Goal: Transaction & Acquisition: Purchase product/service

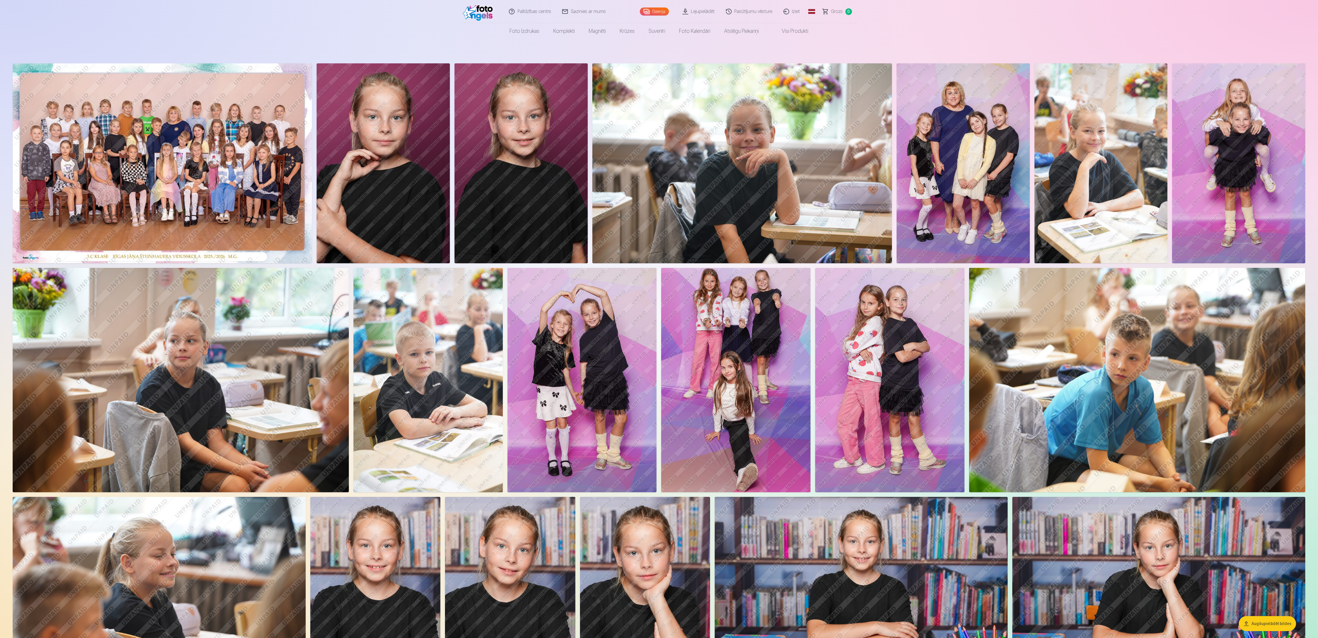
click at [438, 212] on img at bounding box center [582, 380] width 149 height 224
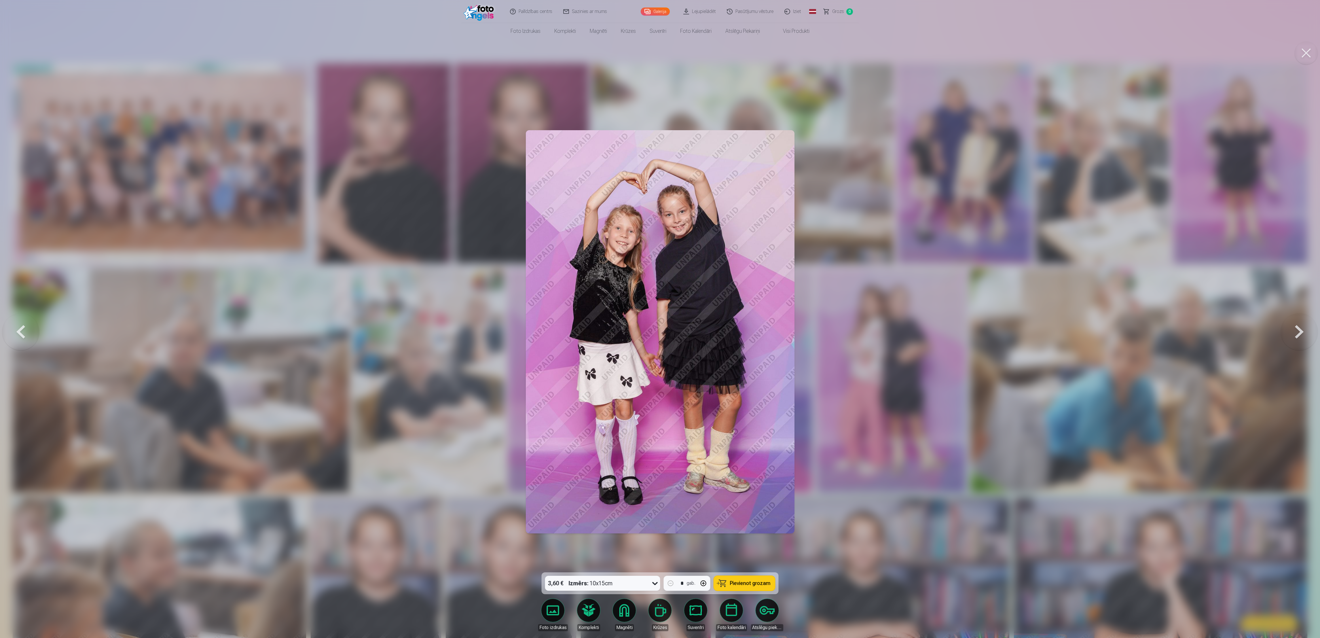
click at [438, 212] on div at bounding box center [660, 319] width 1320 height 638
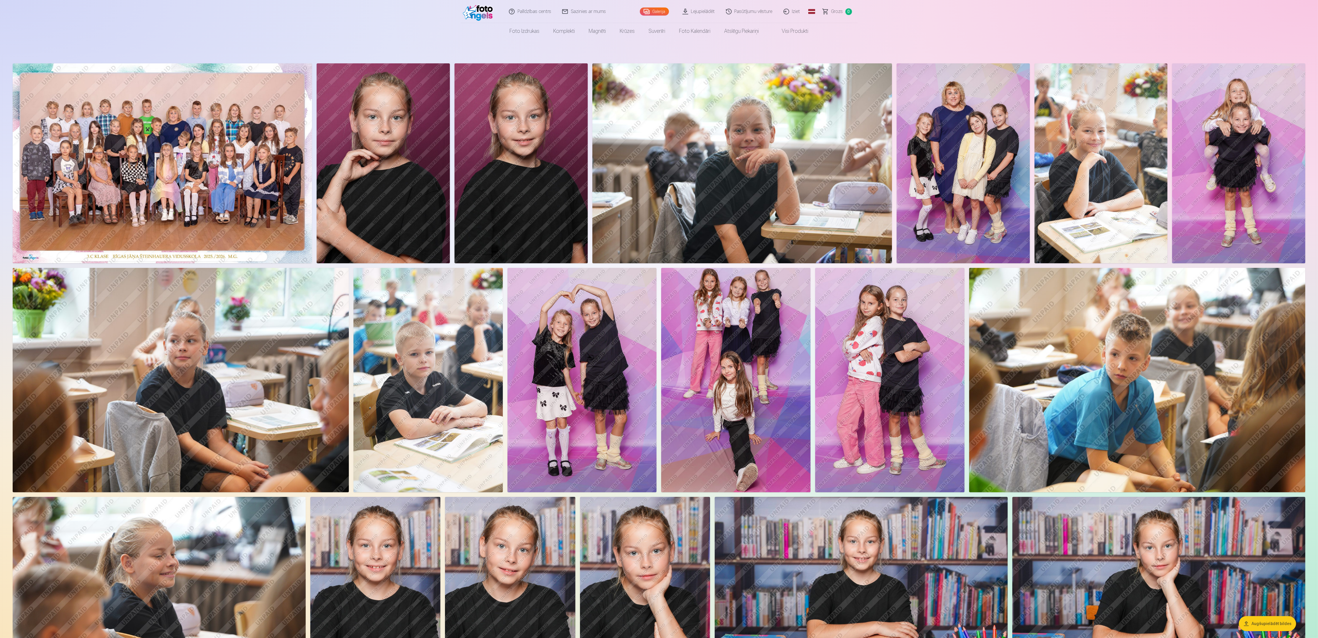
click at [438, 212] on img at bounding box center [889, 380] width 149 height 224
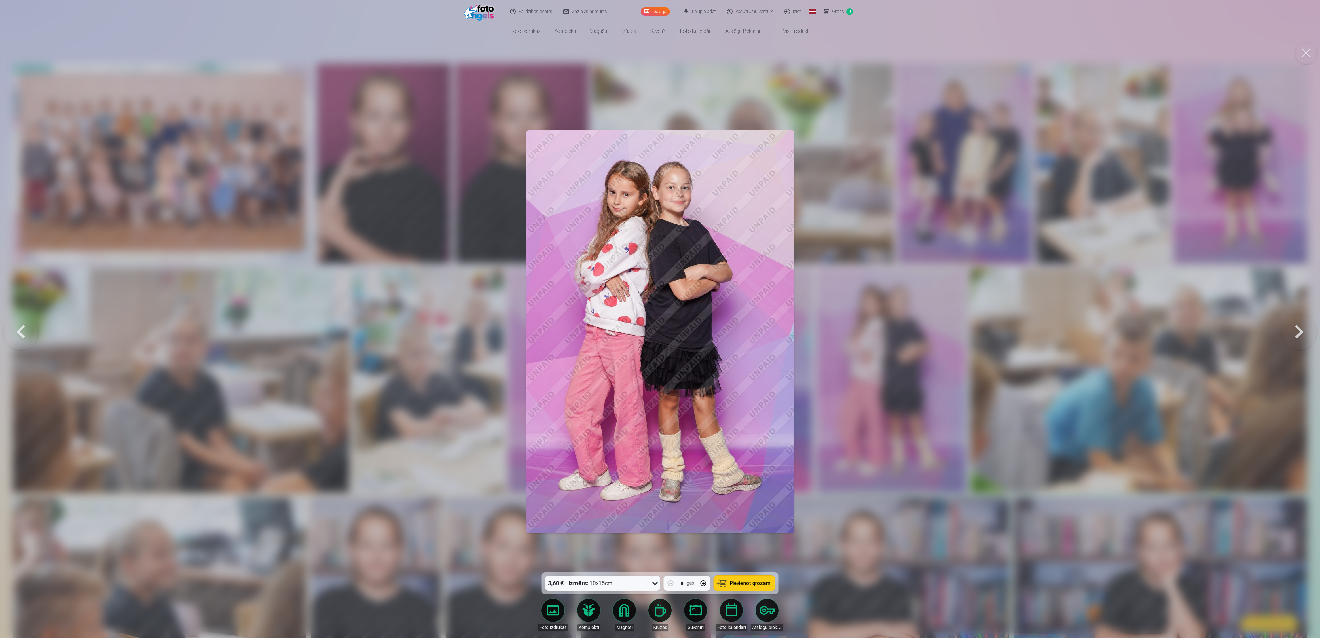
click at [438, 212] on div at bounding box center [660, 319] width 1320 height 638
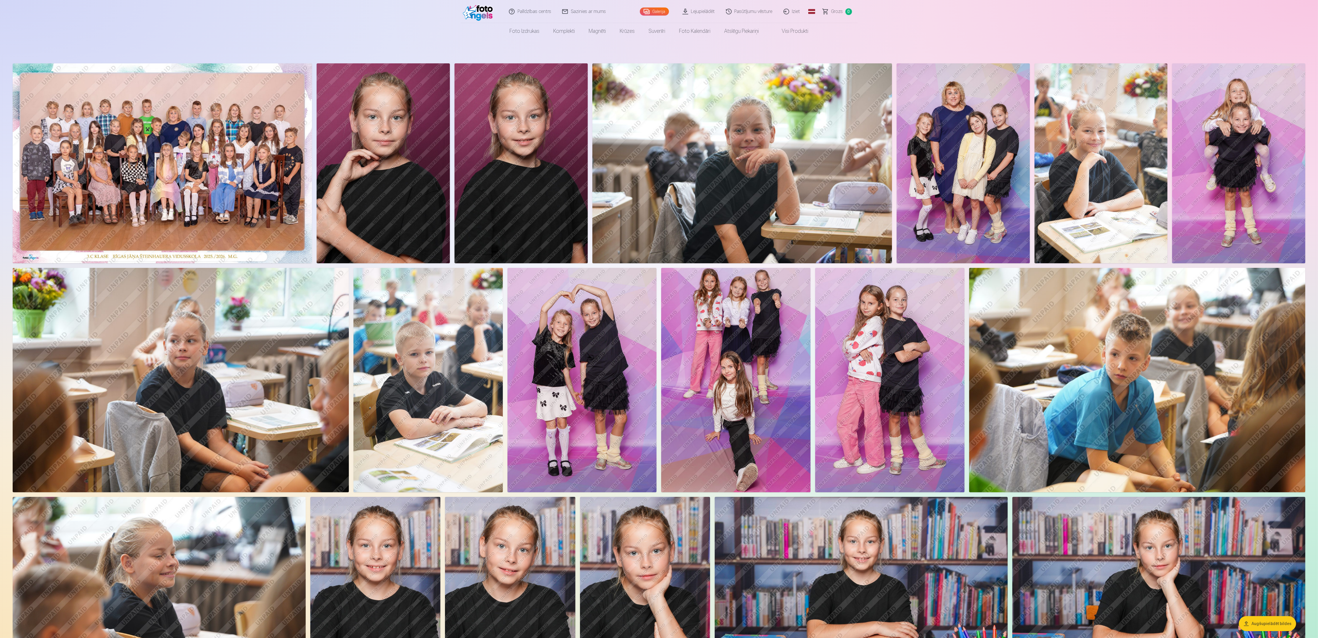
click at [169, 178] on img at bounding box center [162, 163] width 299 height 200
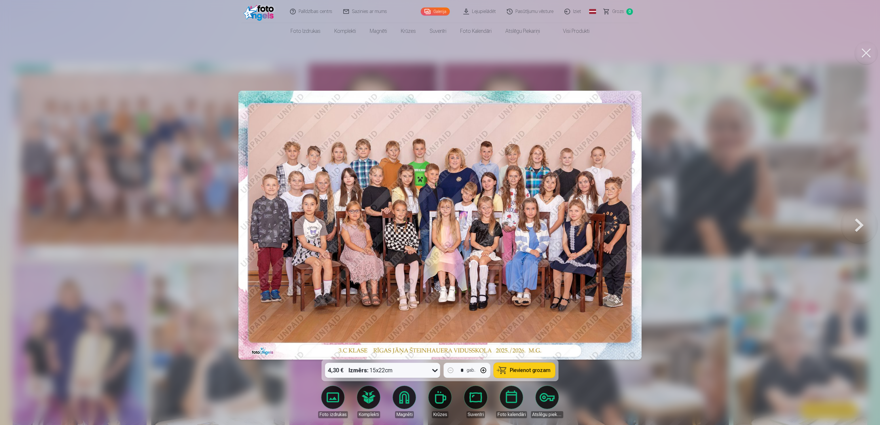
click at [438, 212] on span "Pievienot grozam" at bounding box center [530, 370] width 41 height 5
click at [438, 212] on button at bounding box center [859, 225] width 37 height 257
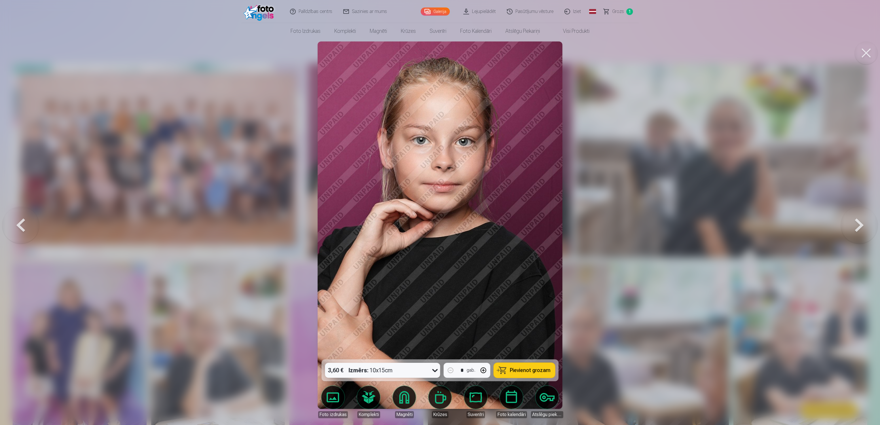
click at [438, 212] on button at bounding box center [859, 225] width 37 height 257
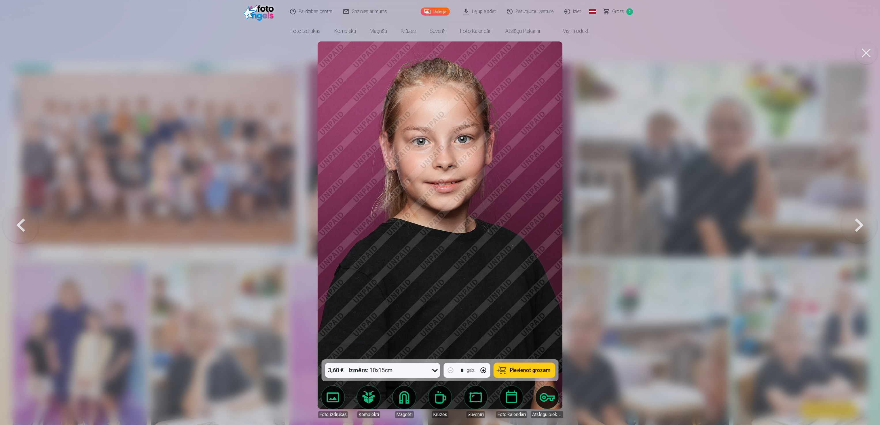
click at [438, 212] on button at bounding box center [859, 225] width 37 height 257
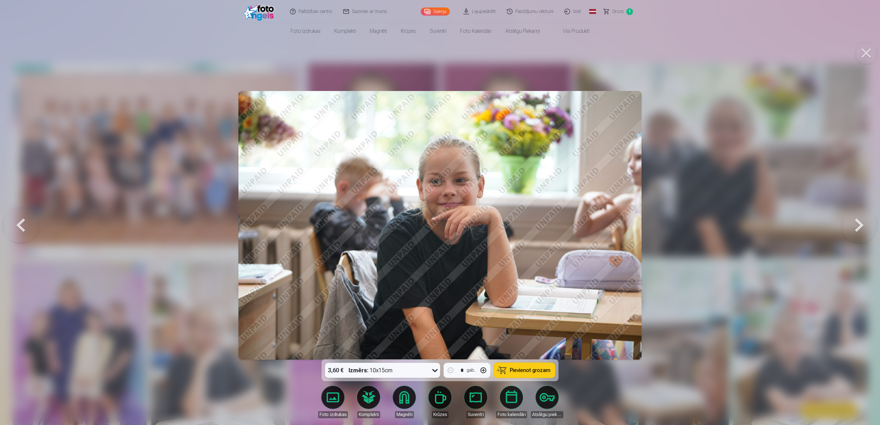
click at [21, 212] on button at bounding box center [20, 225] width 37 height 257
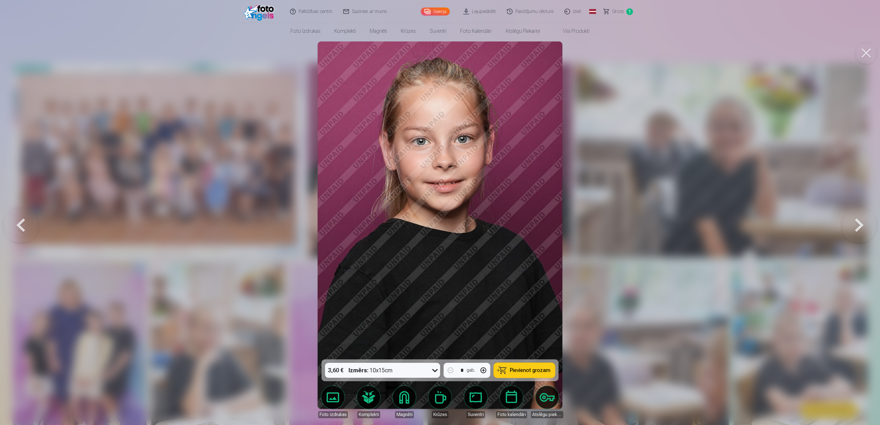
click at [438, 212] on button at bounding box center [859, 225] width 37 height 257
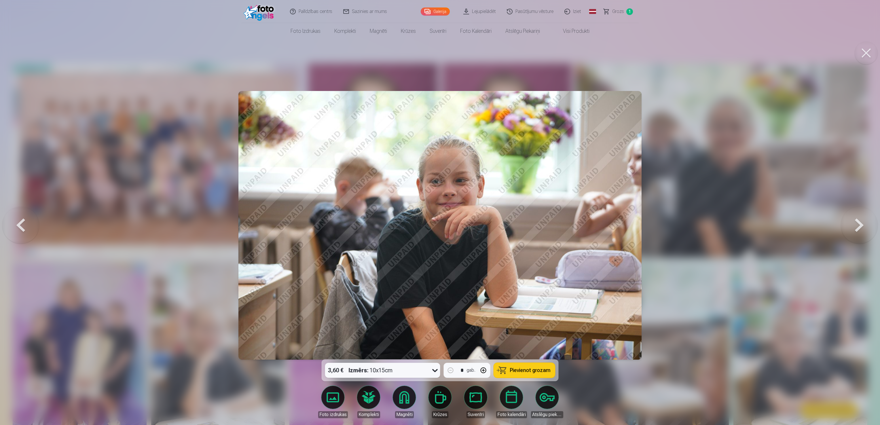
click at [438, 212] on button at bounding box center [859, 225] width 37 height 257
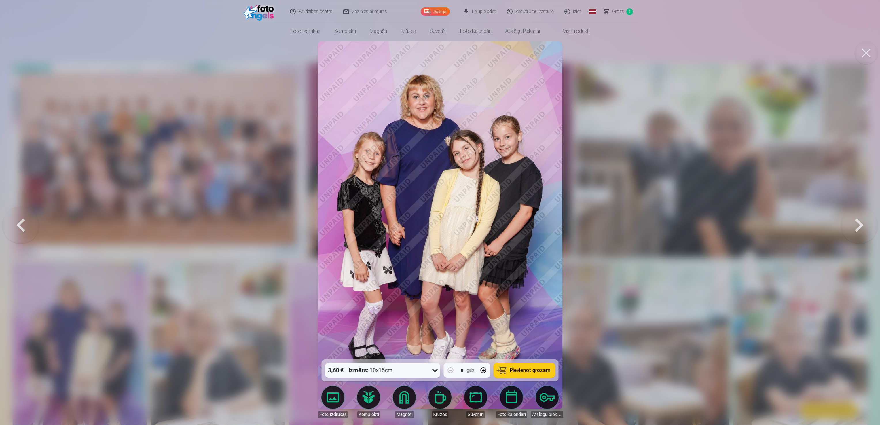
click at [438, 212] on button at bounding box center [859, 225] width 37 height 257
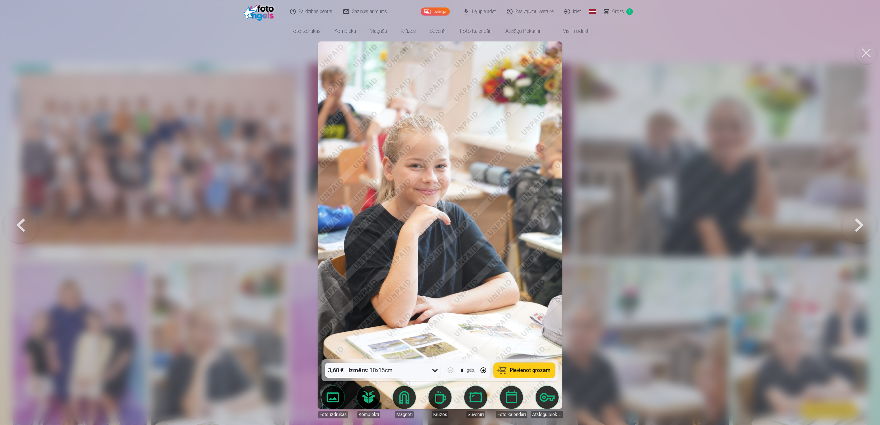
click at [438, 212] on button at bounding box center [859, 225] width 37 height 257
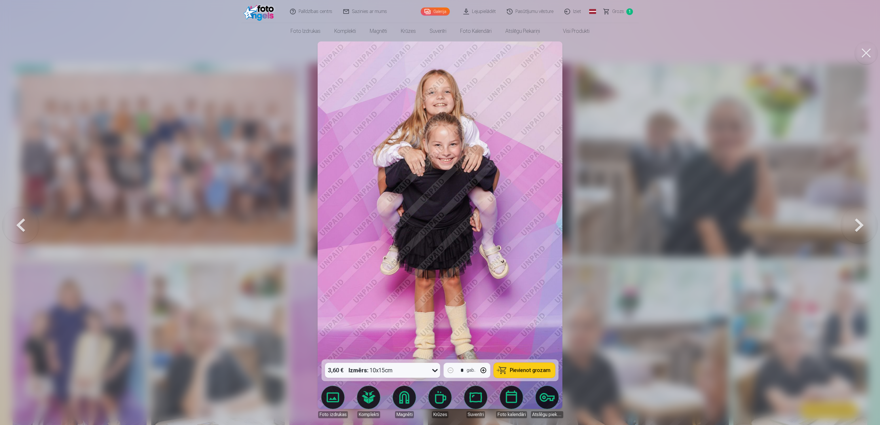
click at [438, 212] on button at bounding box center [859, 225] width 37 height 257
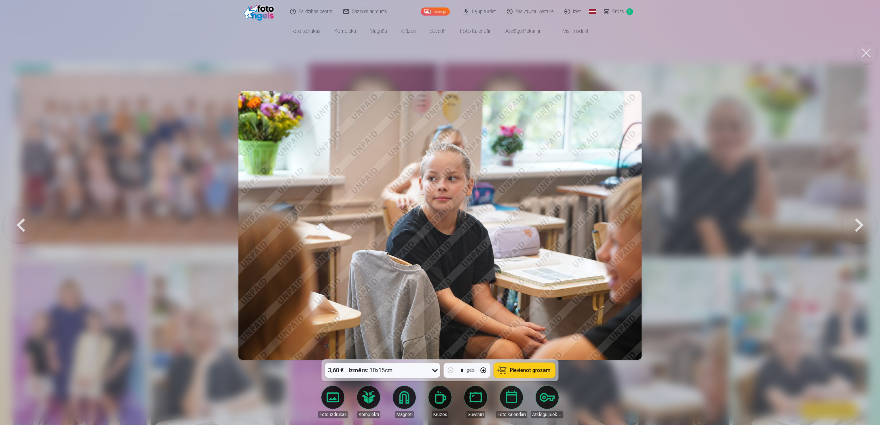
click at [438, 212] on button at bounding box center [859, 225] width 37 height 257
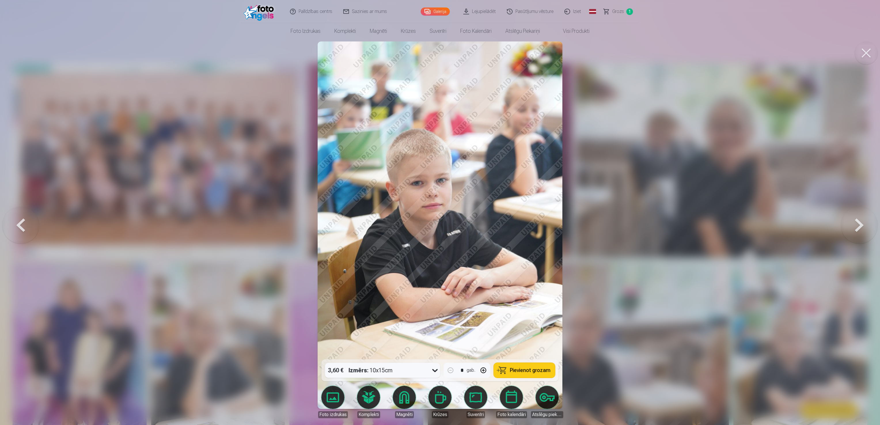
click at [438, 212] on button at bounding box center [859, 225] width 37 height 257
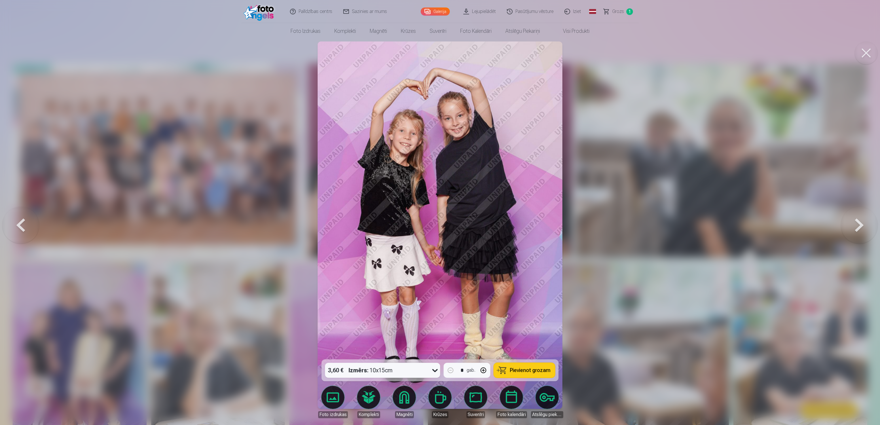
click at [438, 212] on button at bounding box center [859, 225] width 37 height 257
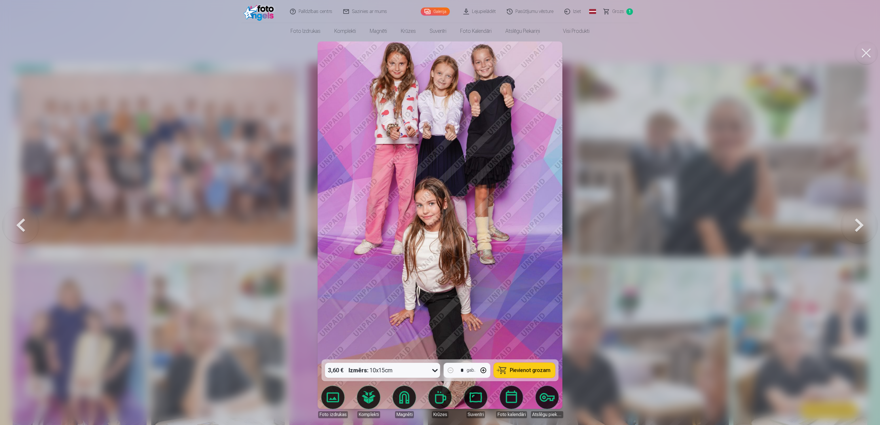
click at [438, 212] on span "Pievienot grozam" at bounding box center [530, 370] width 41 height 5
click at [438, 212] on button at bounding box center [859, 225] width 37 height 257
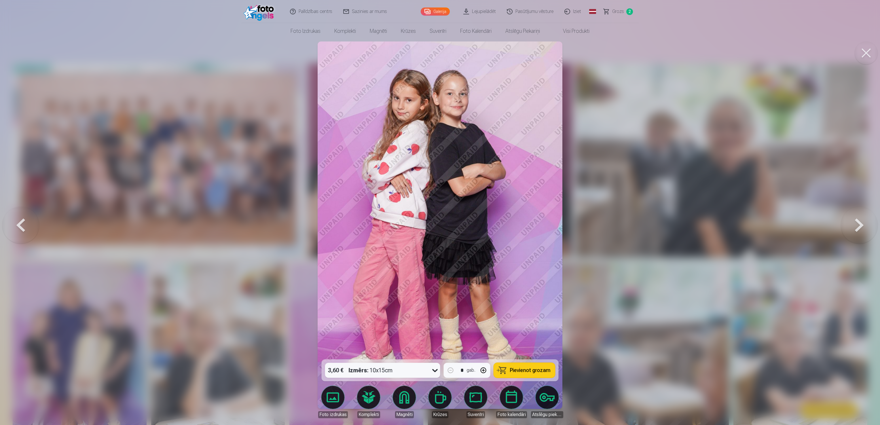
click at [438, 212] on span "Pievienot grozam" at bounding box center [530, 370] width 41 height 5
click at [438, 212] on button at bounding box center [859, 225] width 37 height 257
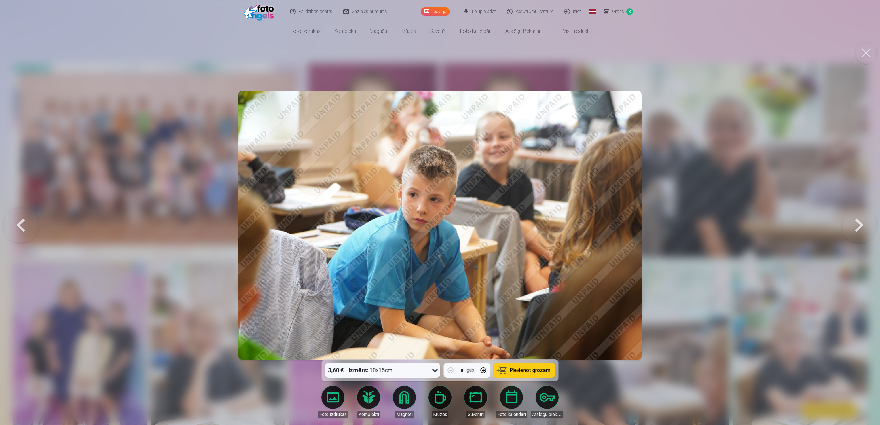
click at [438, 212] on button at bounding box center [859, 225] width 37 height 257
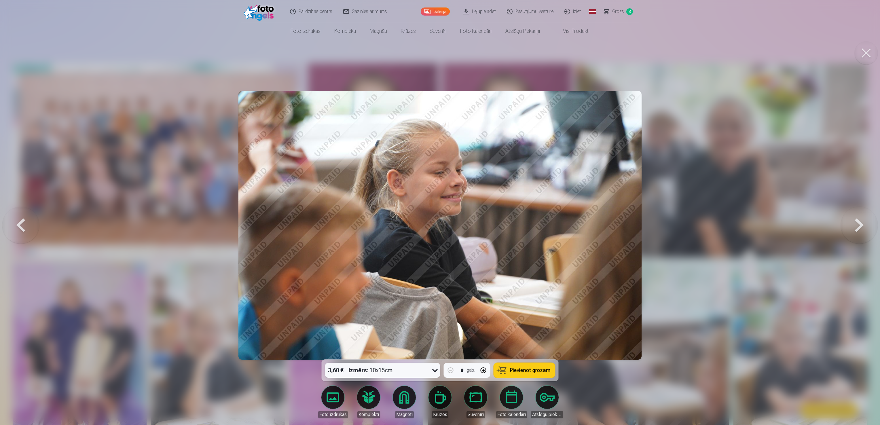
click at [438, 212] on button at bounding box center [859, 225] width 37 height 257
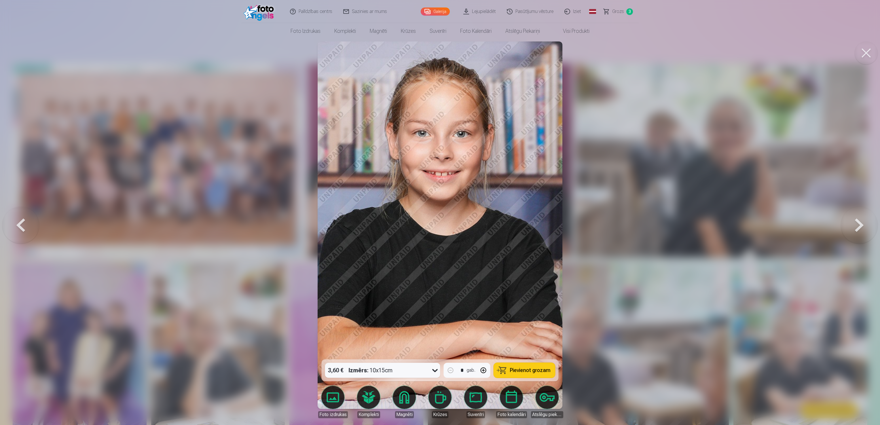
click at [438, 212] on button at bounding box center [859, 225] width 37 height 257
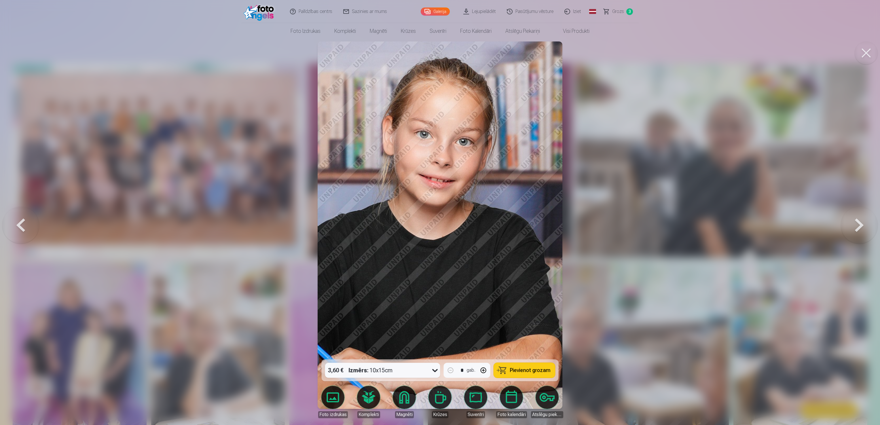
click at [438, 212] on button at bounding box center [859, 225] width 37 height 257
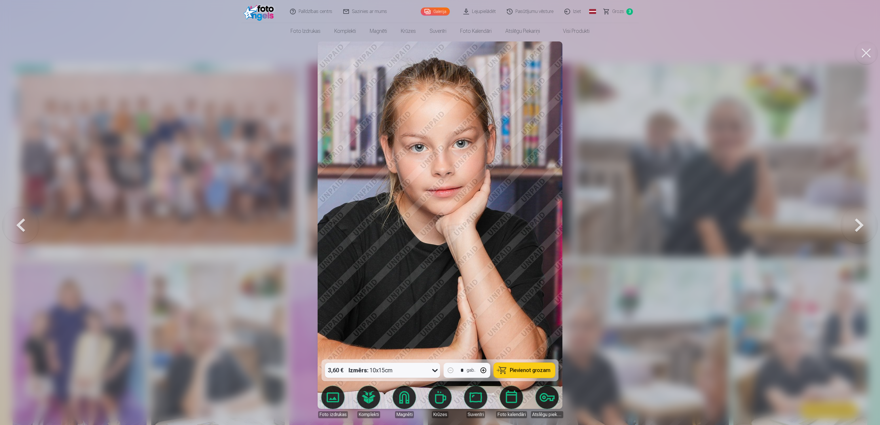
click at [438, 212] on button at bounding box center [859, 225] width 37 height 257
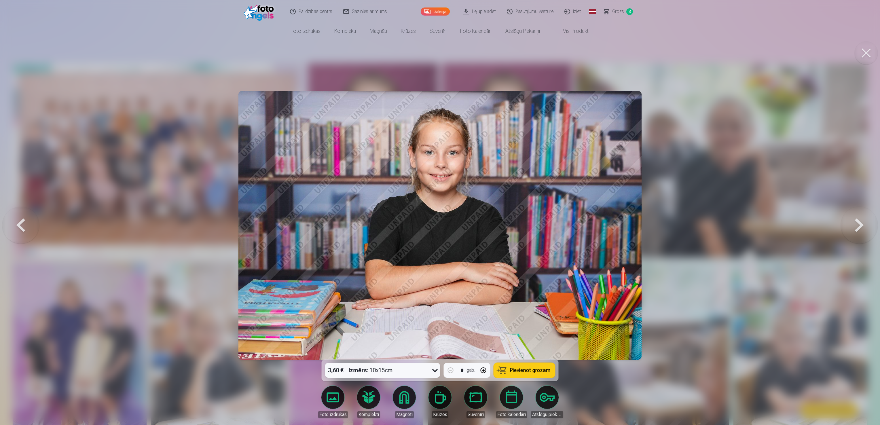
click at [438, 212] on button at bounding box center [859, 225] width 37 height 257
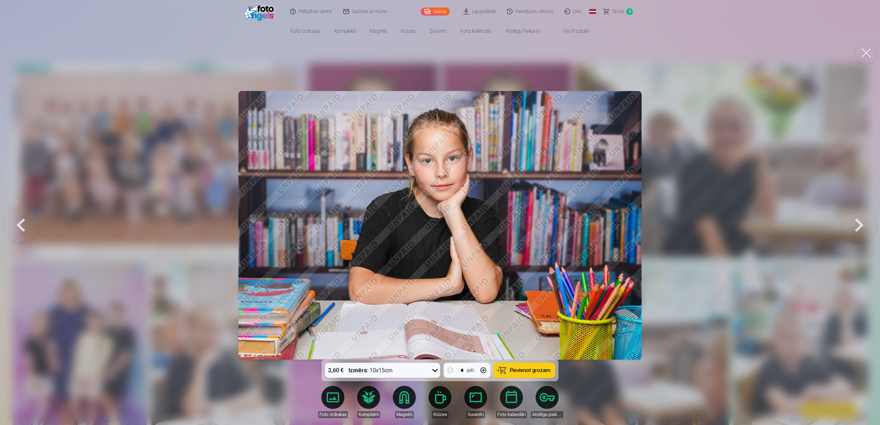
click at [438, 212] on button at bounding box center [859, 225] width 37 height 257
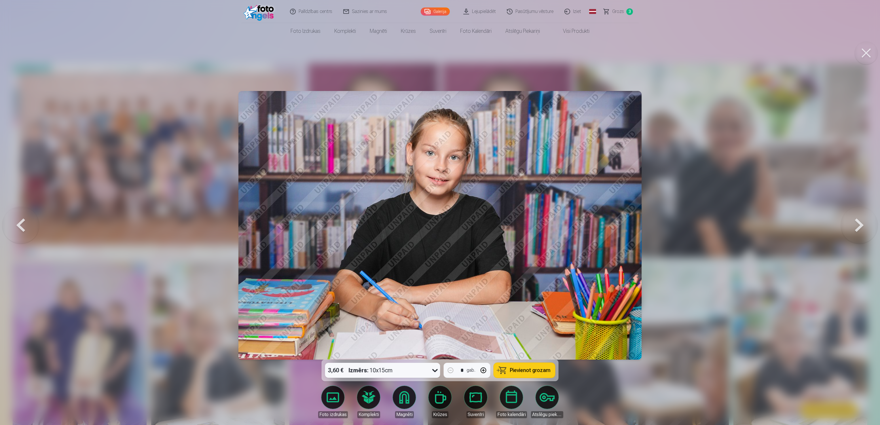
click at [21, 212] on button at bounding box center [20, 225] width 37 height 257
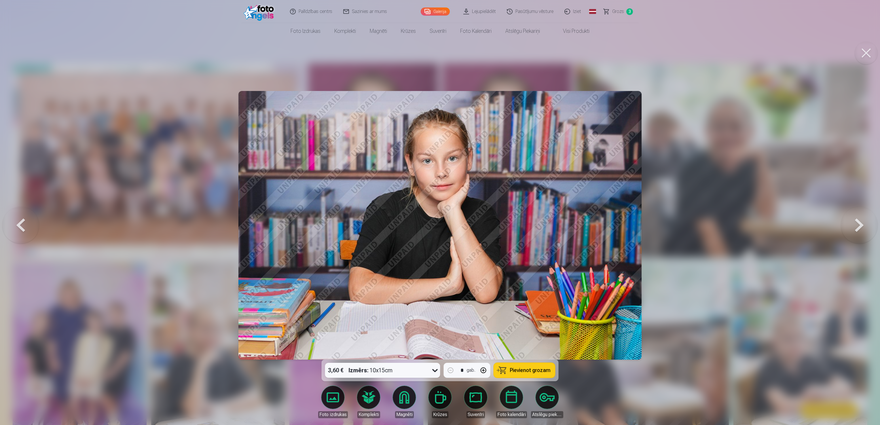
click at [23, 212] on button at bounding box center [20, 225] width 37 height 257
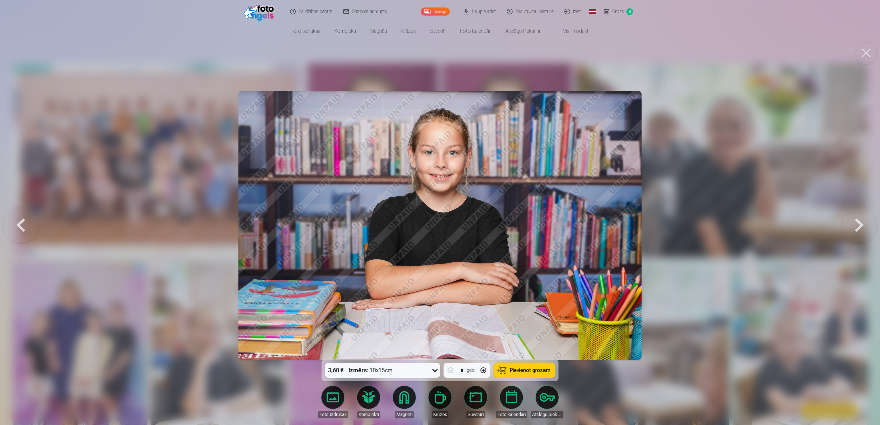
click at [438, 212] on button at bounding box center [859, 225] width 37 height 257
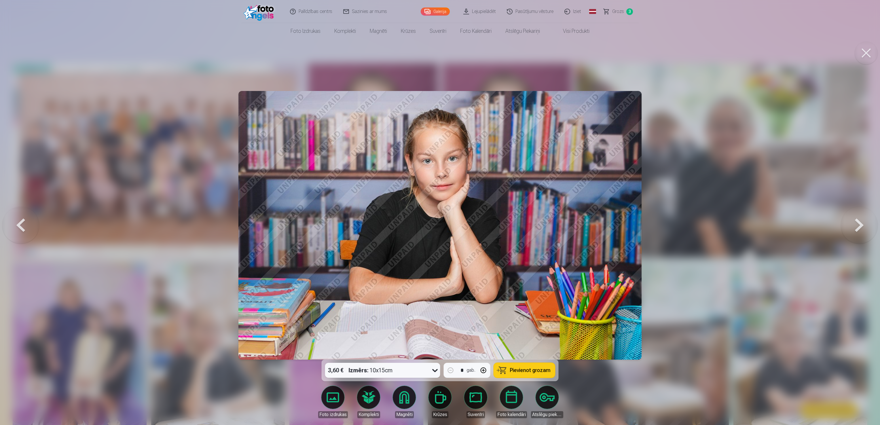
click at [438, 212] on span "Pievienot grozam" at bounding box center [530, 370] width 41 height 5
click at [438, 212] on button at bounding box center [859, 225] width 37 height 257
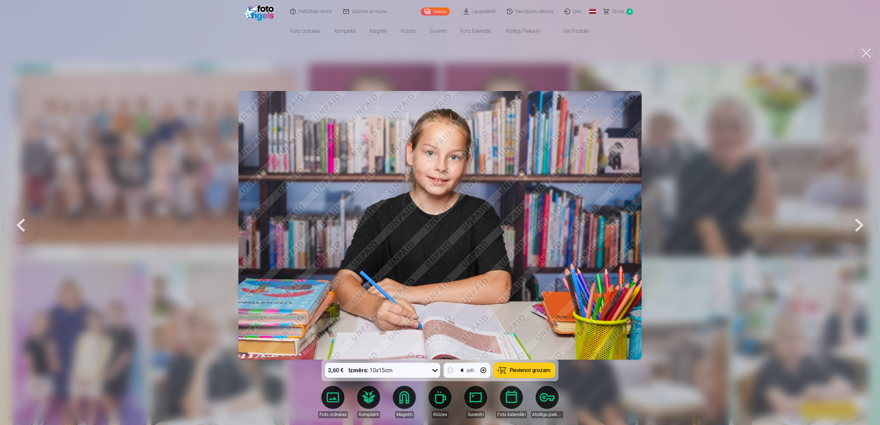
click at [438, 212] on button at bounding box center [859, 225] width 37 height 257
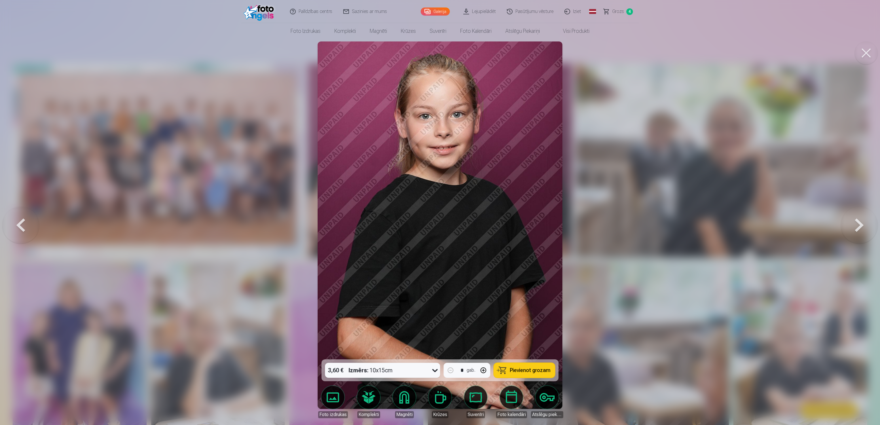
click at [438, 212] on button at bounding box center [859, 225] width 37 height 257
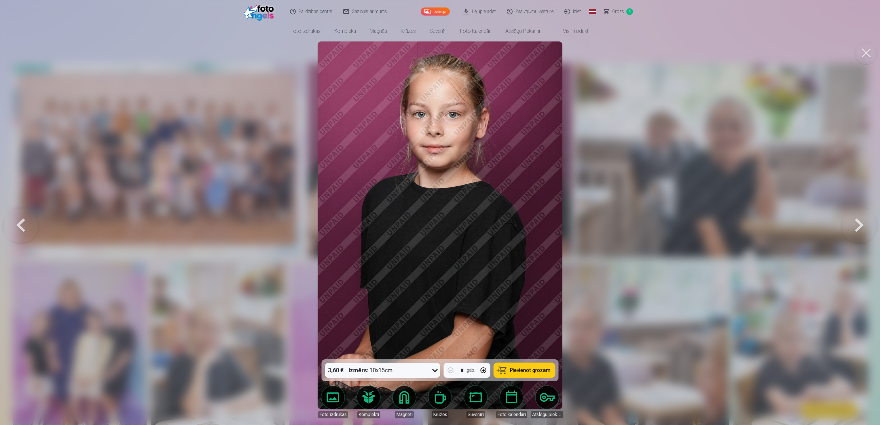
click at [438, 212] on button at bounding box center [859, 225] width 37 height 257
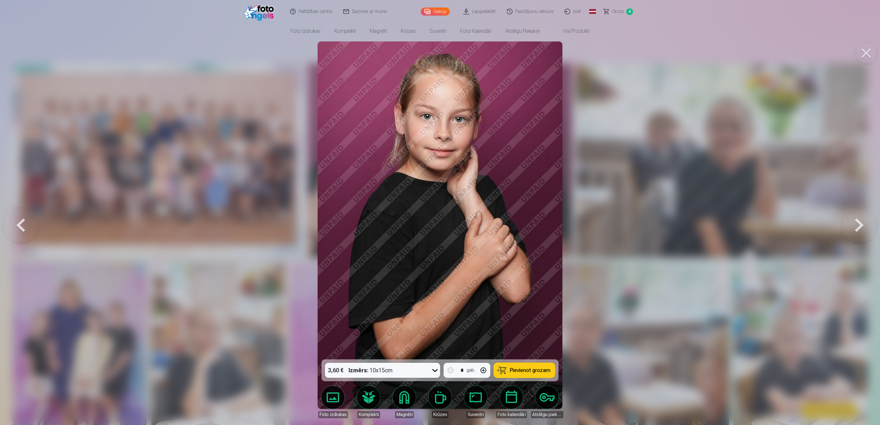
click at [438, 212] on button at bounding box center [859, 225] width 37 height 257
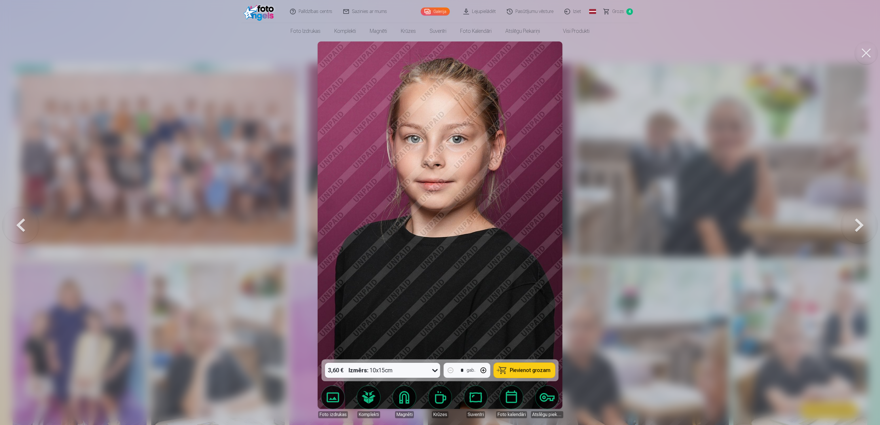
click at [438, 212] on button at bounding box center [859, 225] width 37 height 257
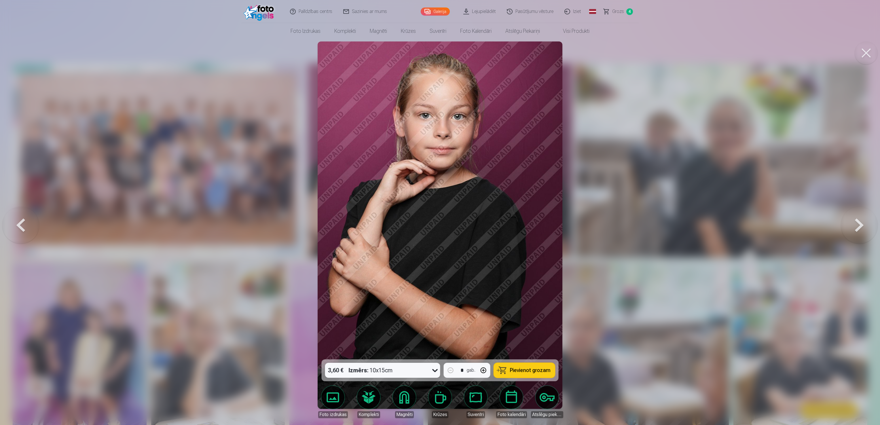
click at [438, 212] on button at bounding box center [859, 225] width 37 height 257
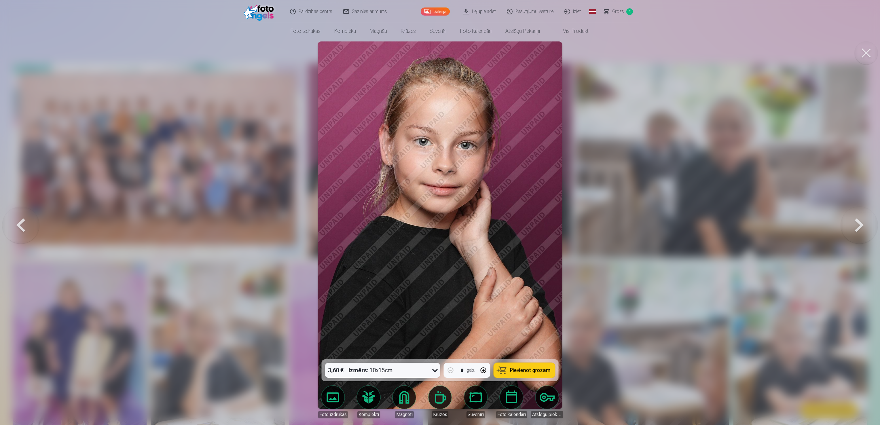
click at [438, 212] on button at bounding box center [859, 225] width 37 height 257
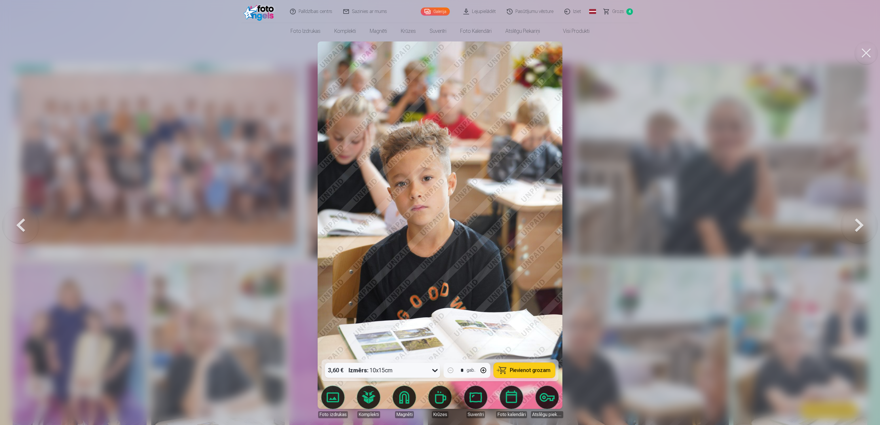
click at [438, 212] on button at bounding box center [859, 225] width 37 height 257
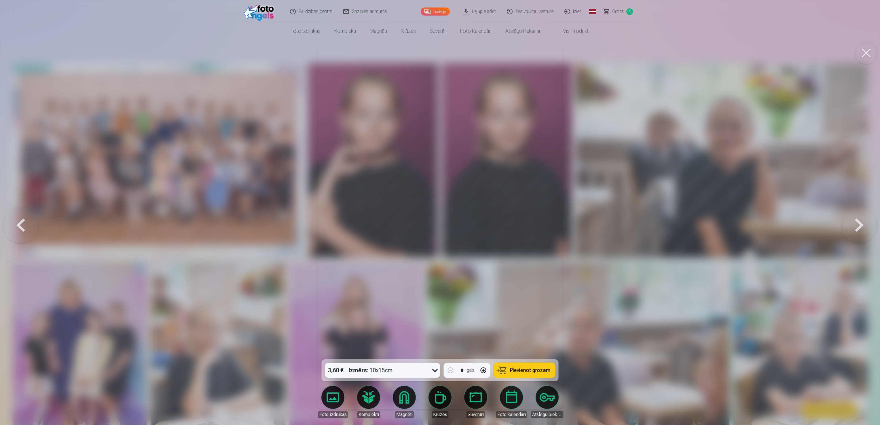
click at [438, 212] on button at bounding box center [859, 225] width 37 height 257
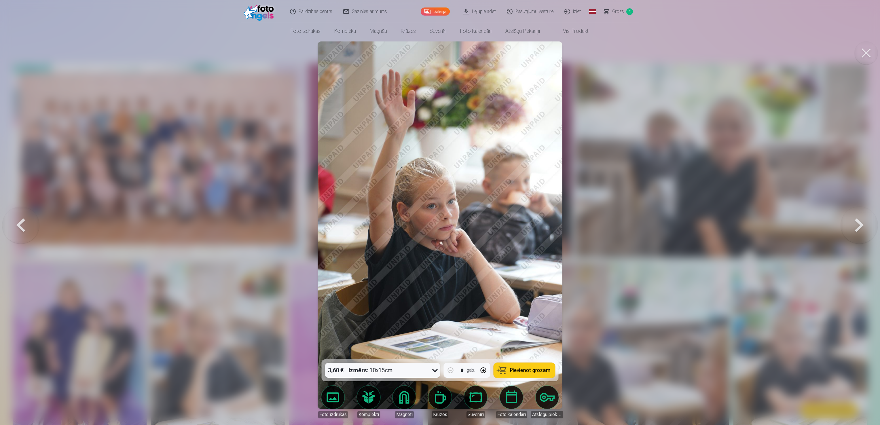
click at [438, 212] on span "Pievienot grozam" at bounding box center [530, 370] width 41 height 5
click at [438, 212] on button at bounding box center [859, 225] width 37 height 257
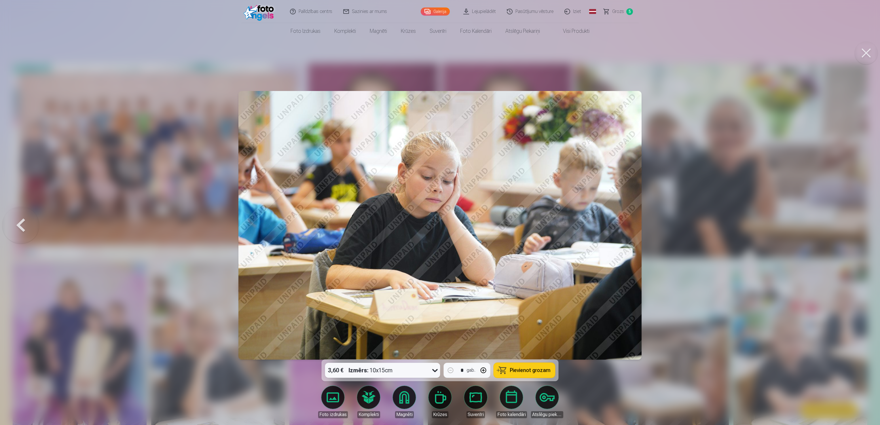
click at [19, 212] on button at bounding box center [20, 225] width 37 height 257
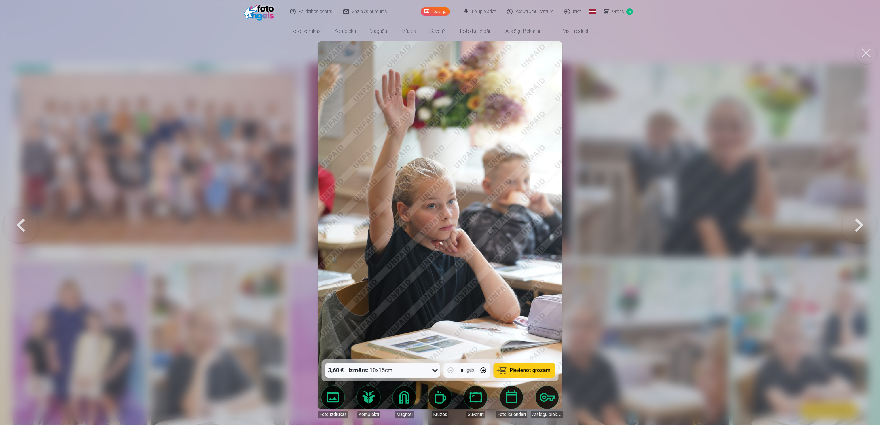
click at [19, 212] on button at bounding box center [20, 225] width 37 height 257
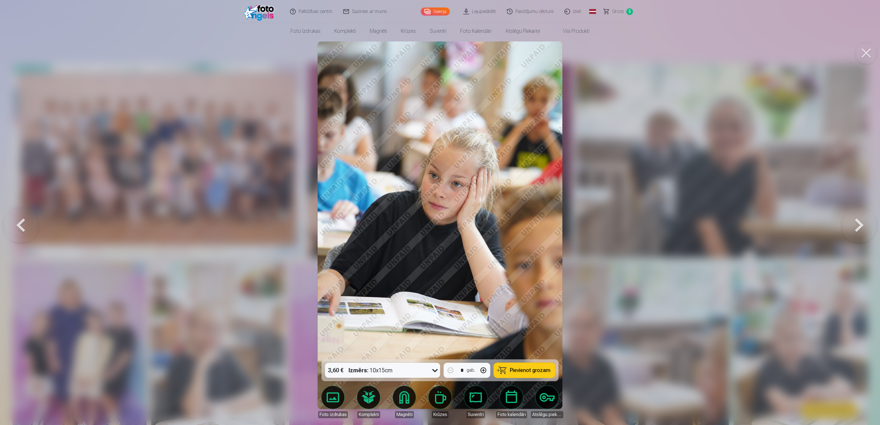
click at [19, 212] on button at bounding box center [20, 225] width 37 height 257
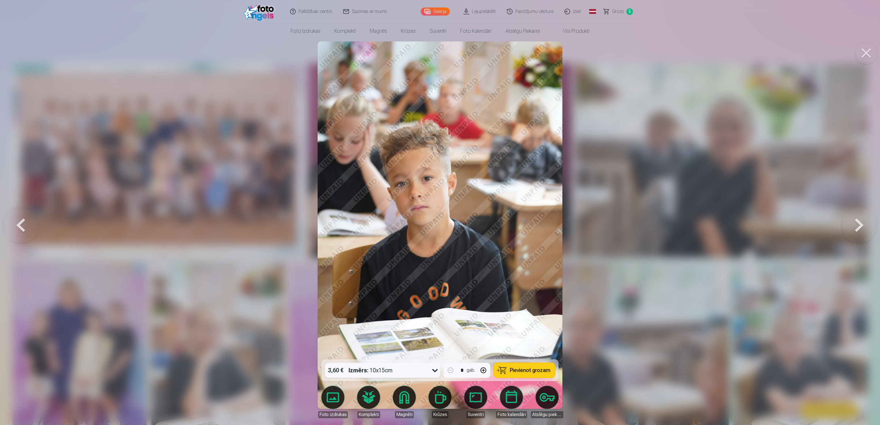
click at [19, 212] on button at bounding box center [20, 225] width 37 height 257
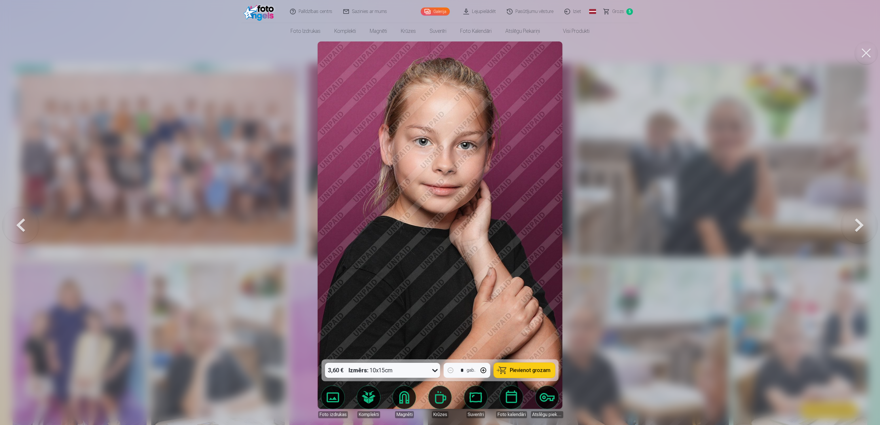
click at [19, 212] on button at bounding box center [20, 225] width 37 height 257
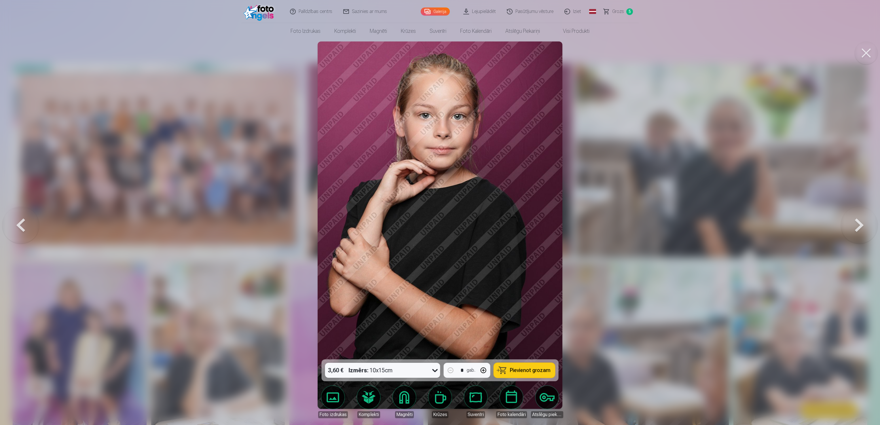
click at [19, 212] on button at bounding box center [20, 225] width 37 height 257
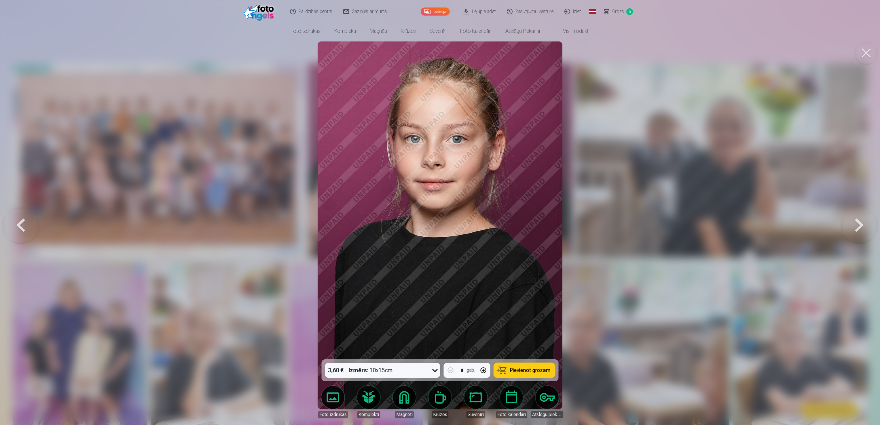
click at [24, 212] on button at bounding box center [20, 225] width 37 height 257
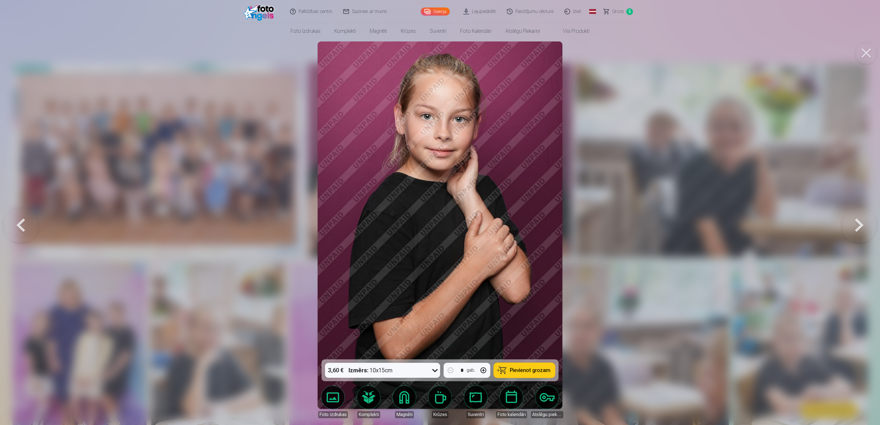
click at [24, 212] on button at bounding box center [20, 225] width 37 height 257
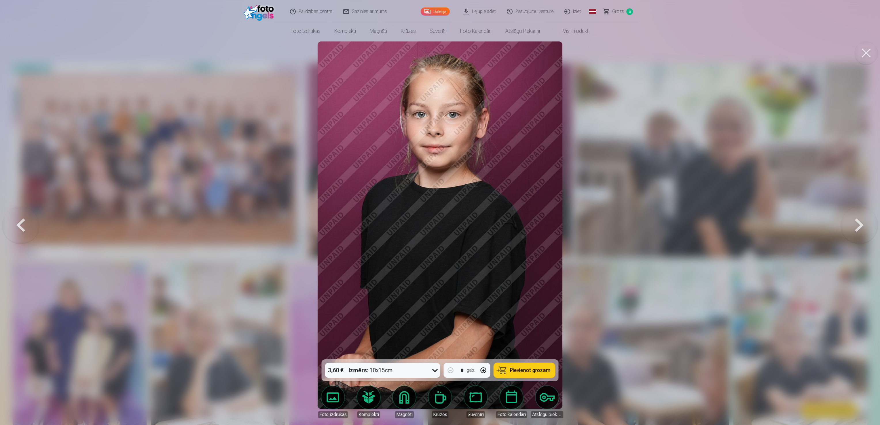
click at [24, 212] on button at bounding box center [20, 225] width 37 height 257
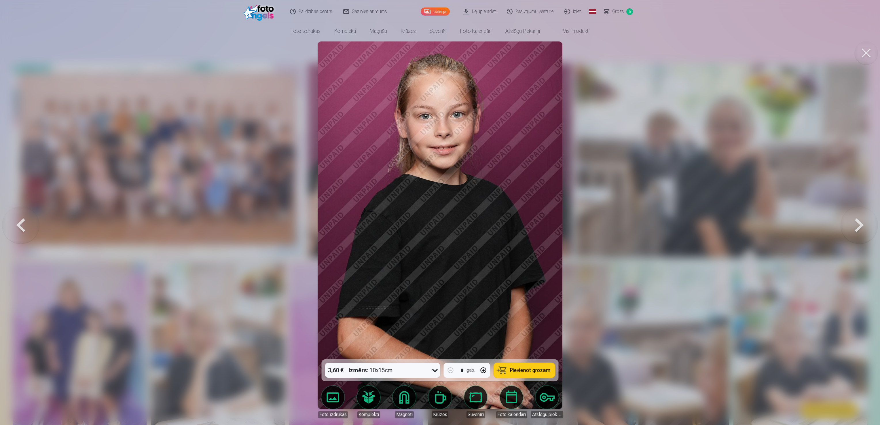
click at [24, 212] on button at bounding box center [20, 225] width 37 height 257
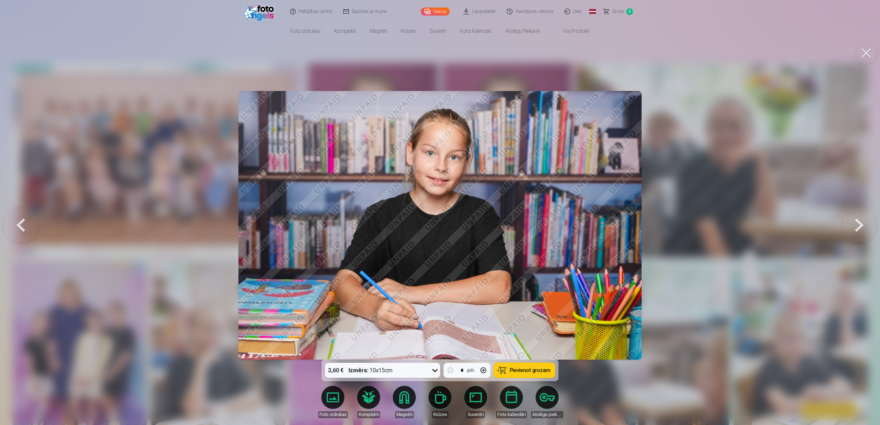
click at [438, 212] on button at bounding box center [859, 225] width 37 height 257
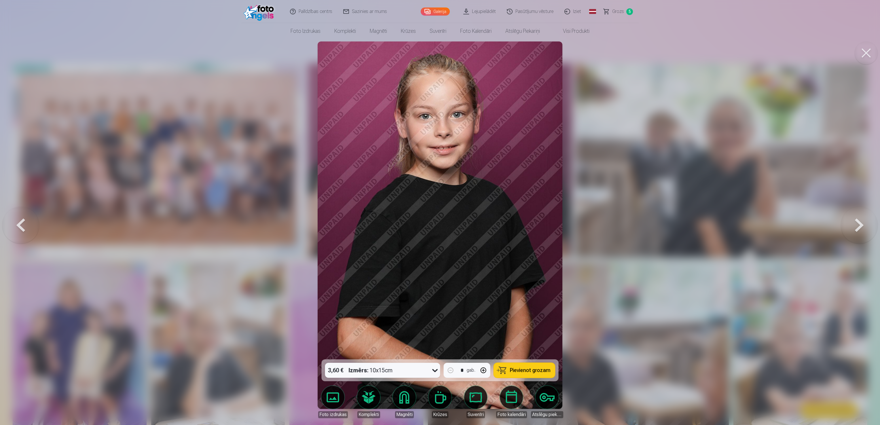
click at [21, 212] on button at bounding box center [20, 225] width 37 height 257
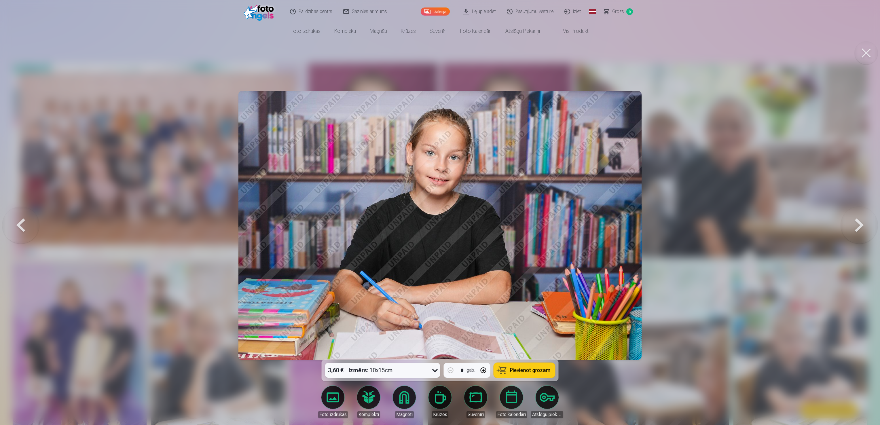
click at [21, 212] on button at bounding box center [20, 225] width 37 height 257
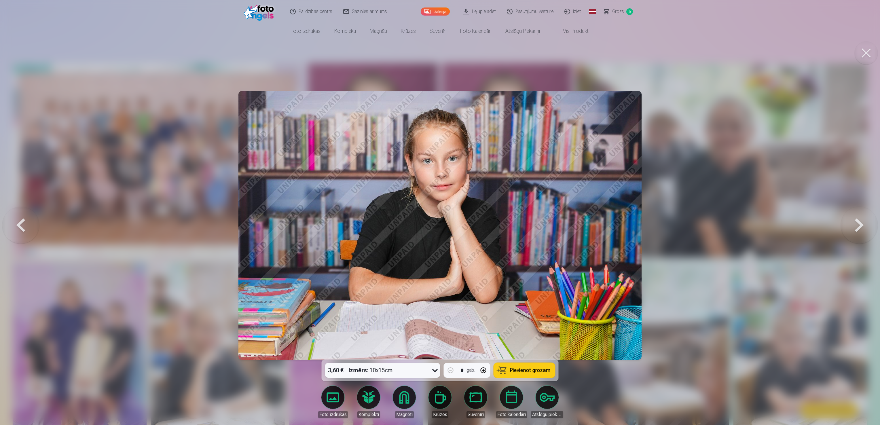
click at [21, 212] on button at bounding box center [20, 225] width 37 height 257
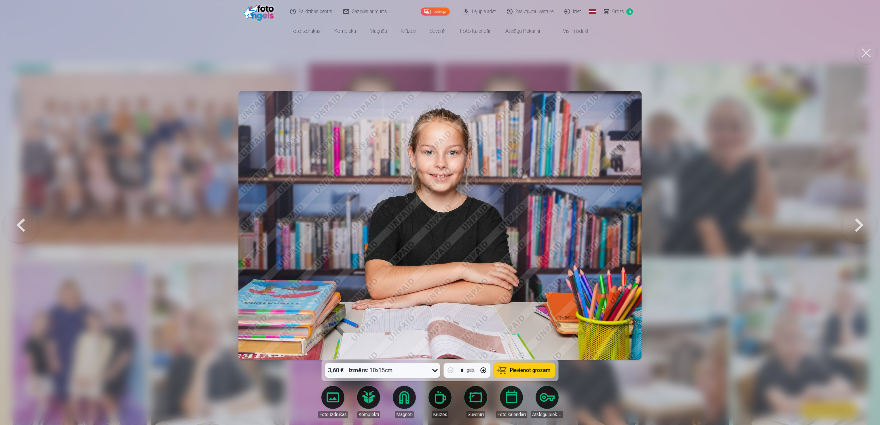
click at [21, 212] on button at bounding box center [20, 225] width 37 height 257
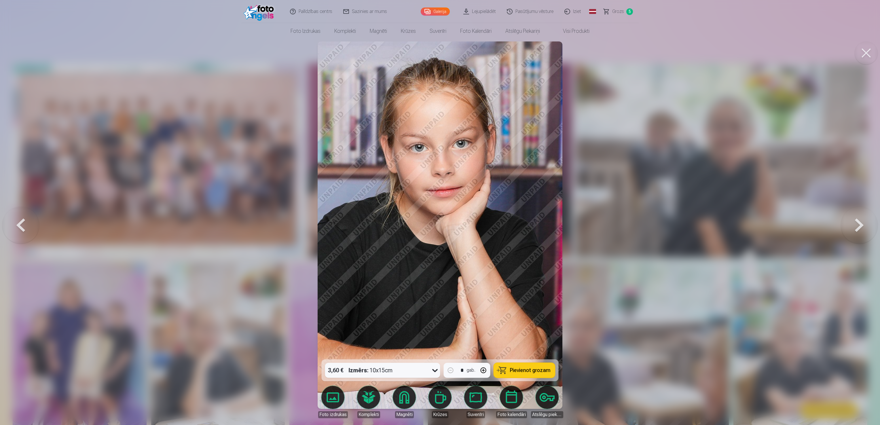
click at [21, 212] on button at bounding box center [20, 225] width 37 height 257
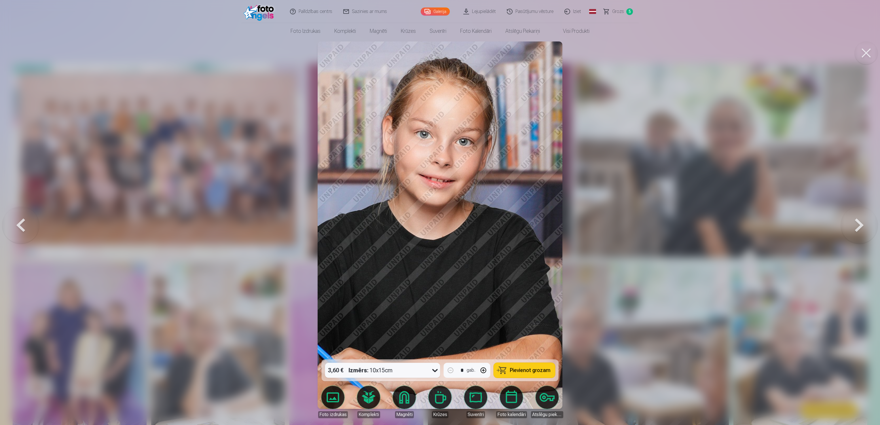
click at [21, 212] on button at bounding box center [20, 225] width 37 height 257
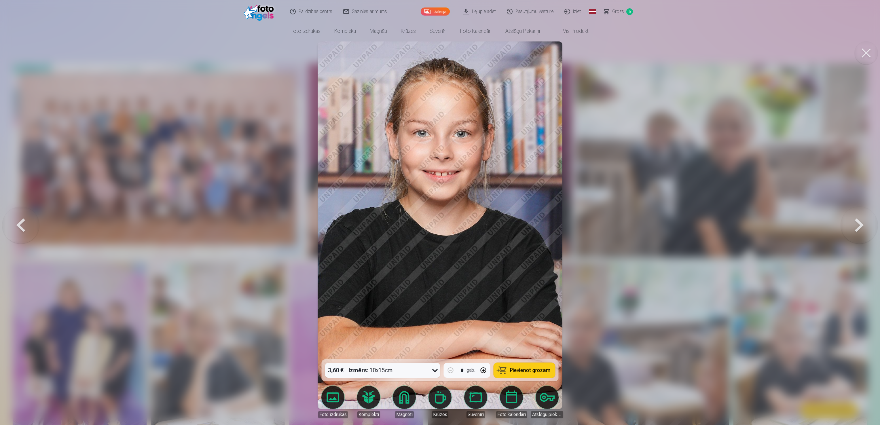
click at [21, 212] on button at bounding box center [20, 225] width 37 height 257
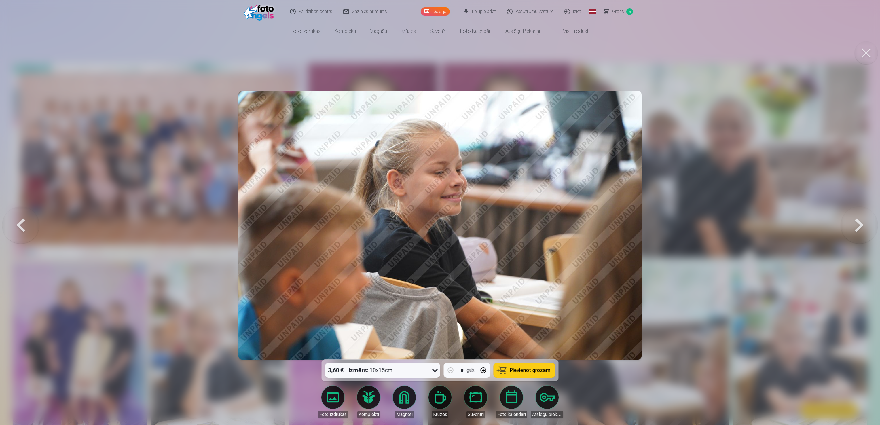
click at [21, 212] on button at bounding box center [20, 225] width 37 height 257
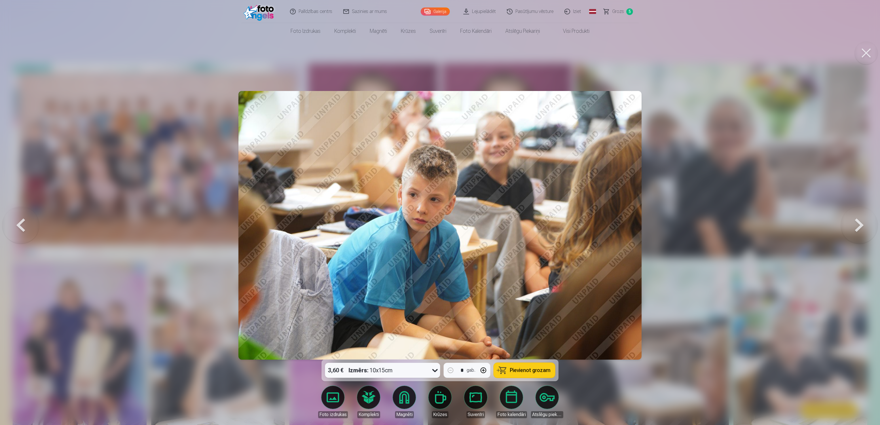
click at [21, 212] on button at bounding box center [20, 225] width 37 height 257
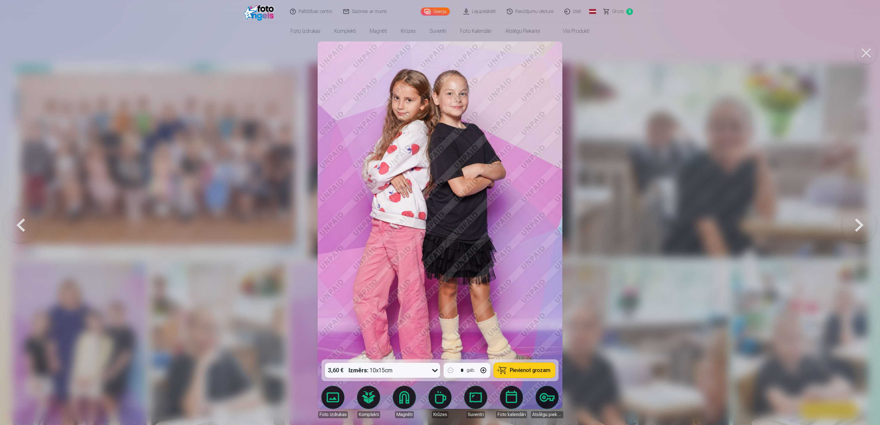
click at [21, 212] on button at bounding box center [20, 225] width 37 height 257
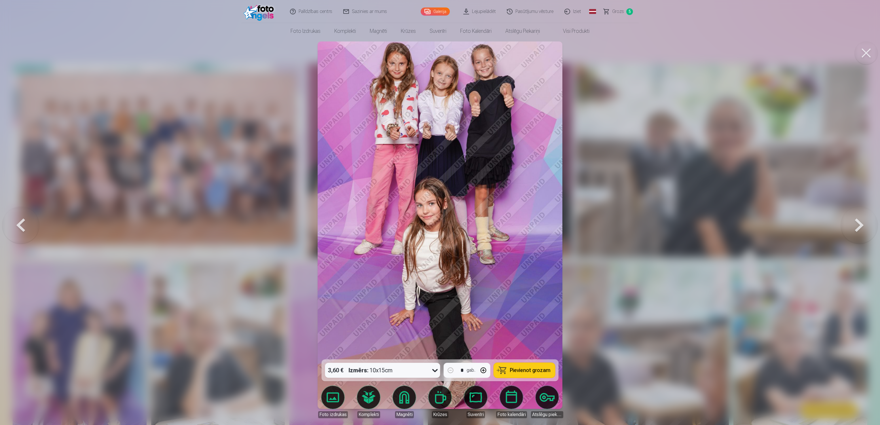
click at [21, 212] on button at bounding box center [20, 225] width 37 height 257
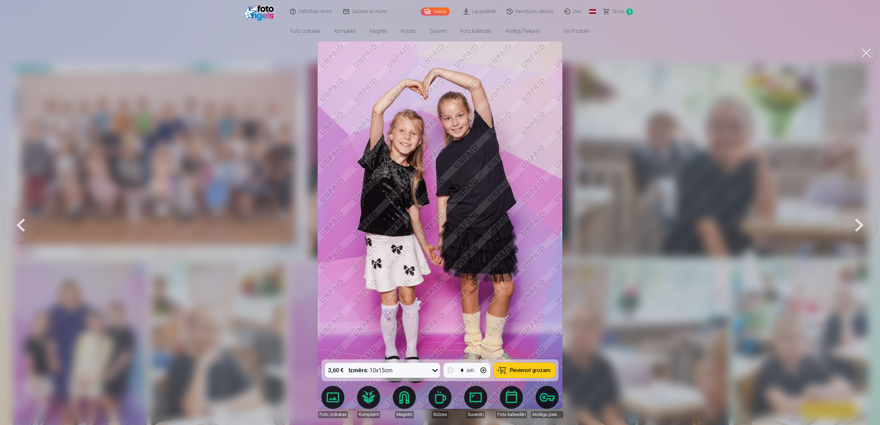
click at [21, 212] on button at bounding box center [20, 225] width 37 height 257
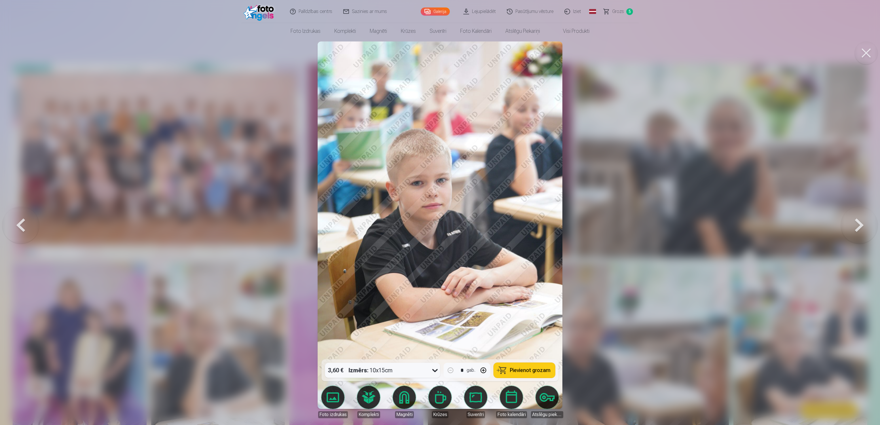
click at [438, 212] on button at bounding box center [859, 225] width 37 height 257
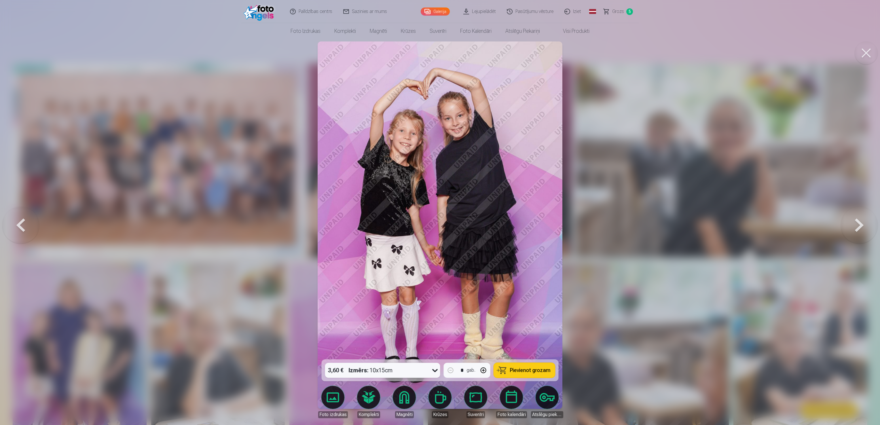
click at [438, 212] on span "Pievienot grozam" at bounding box center [530, 370] width 41 height 5
click at [18, 212] on button at bounding box center [20, 225] width 37 height 257
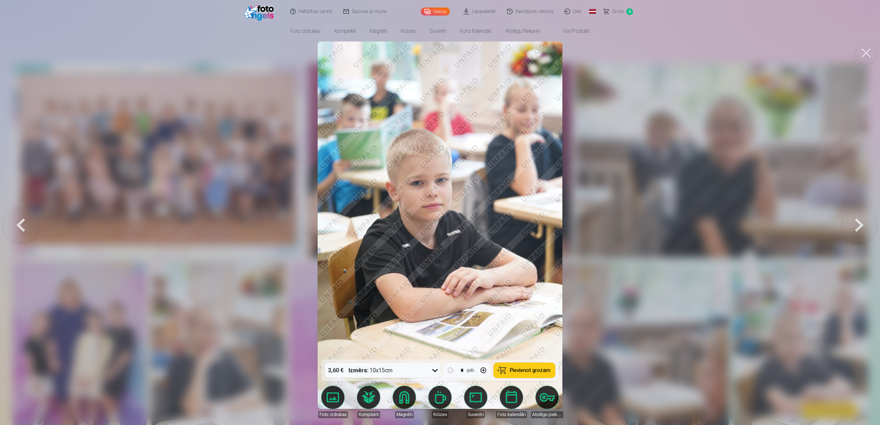
click at [18, 212] on button at bounding box center [20, 225] width 37 height 257
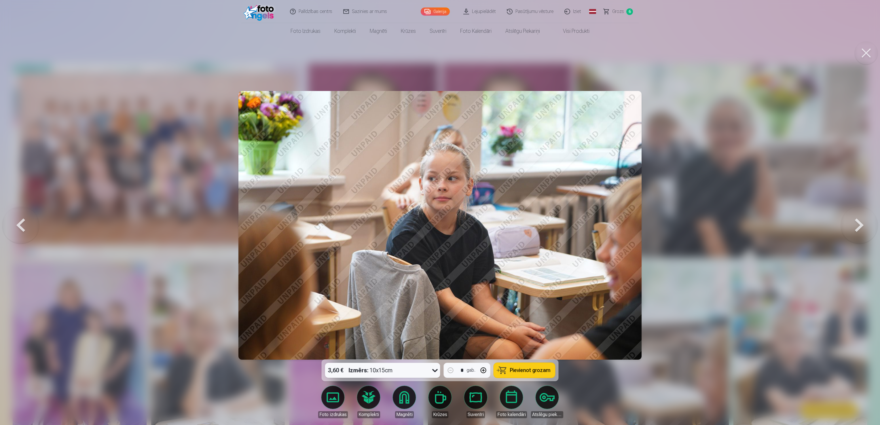
click at [18, 212] on button at bounding box center [20, 225] width 37 height 257
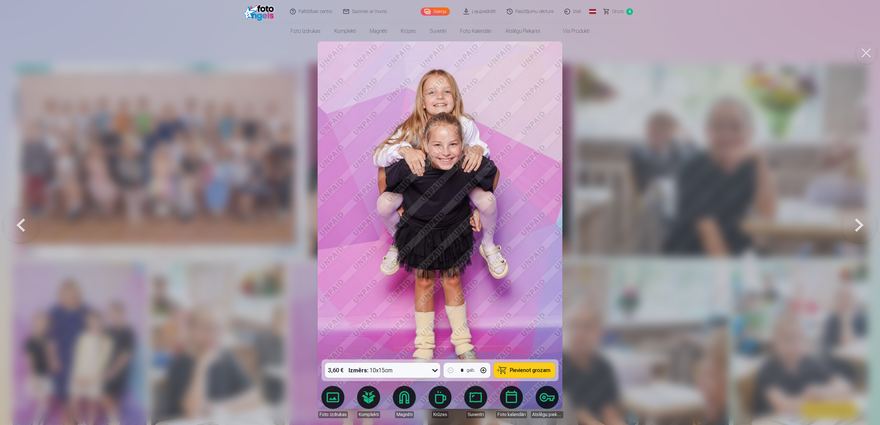
click at [18, 212] on button at bounding box center [20, 225] width 37 height 257
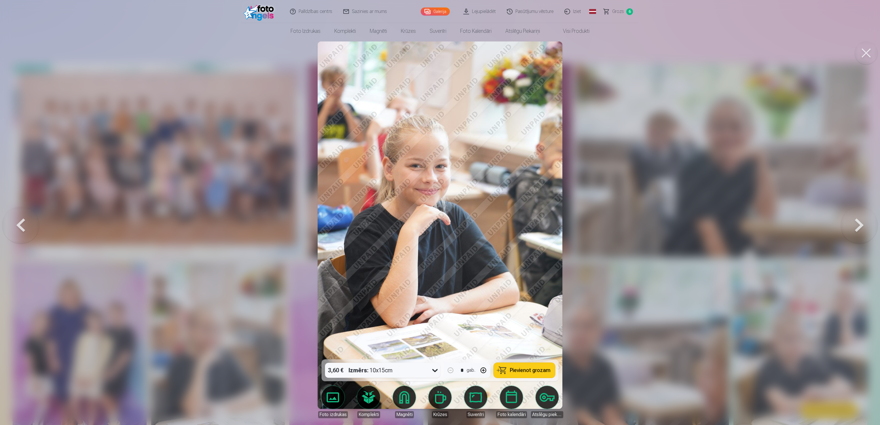
click at [18, 212] on button at bounding box center [20, 225] width 37 height 257
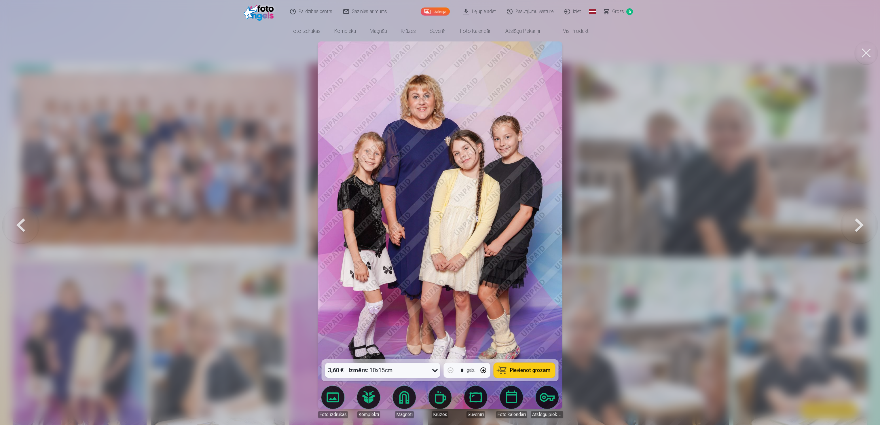
click at [19, 212] on button at bounding box center [20, 225] width 37 height 257
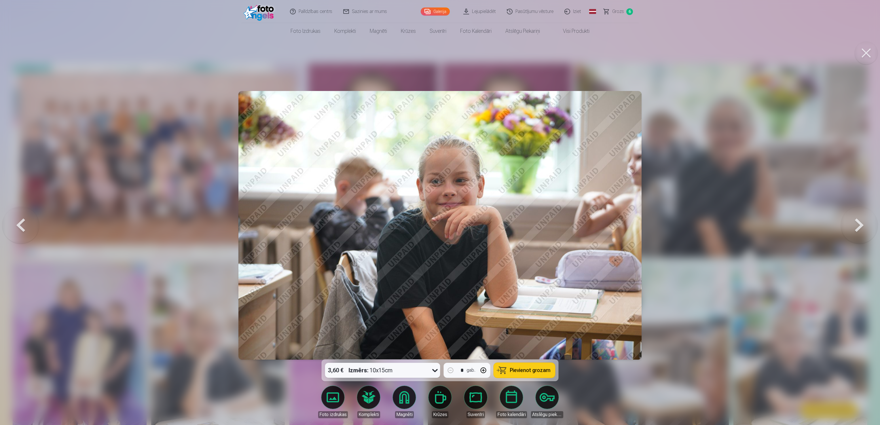
click at [19, 212] on button at bounding box center [20, 225] width 37 height 257
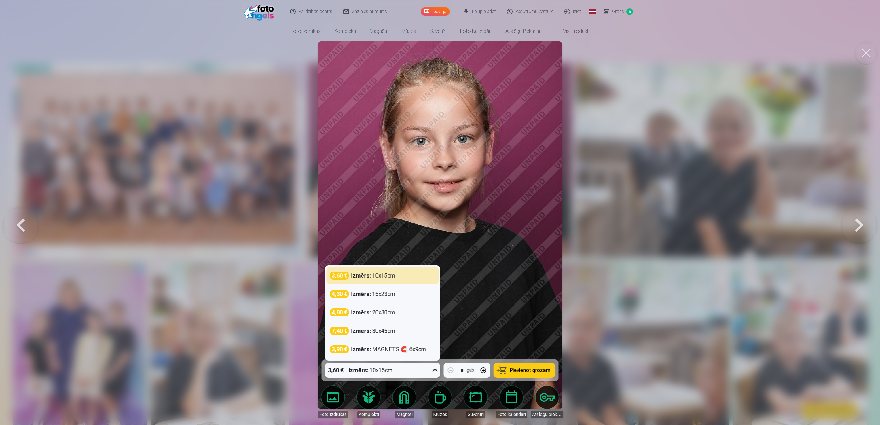
click at [432, 212] on icon at bounding box center [434, 370] width 9 height 9
click at [401, 212] on div "Izmērs : MAGNĒTS 🧲 6x9cm" at bounding box center [388, 349] width 75 height 8
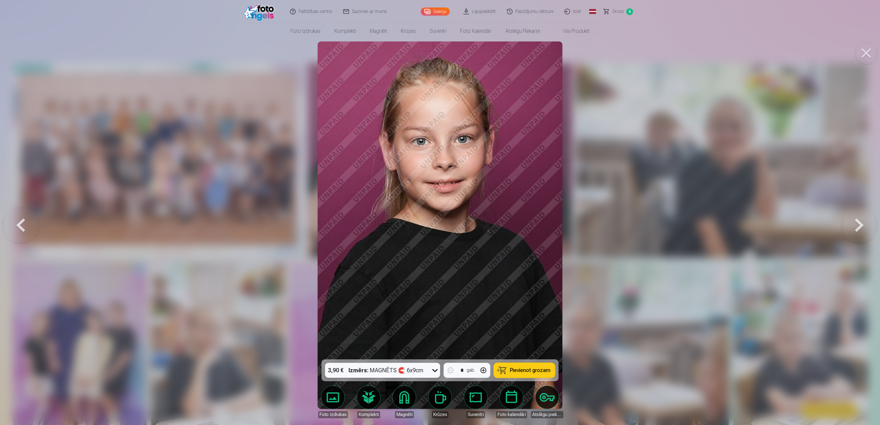
click at [438, 212] on span "Pievienot grozam" at bounding box center [530, 370] width 41 height 5
click at [22, 212] on button at bounding box center [20, 225] width 37 height 257
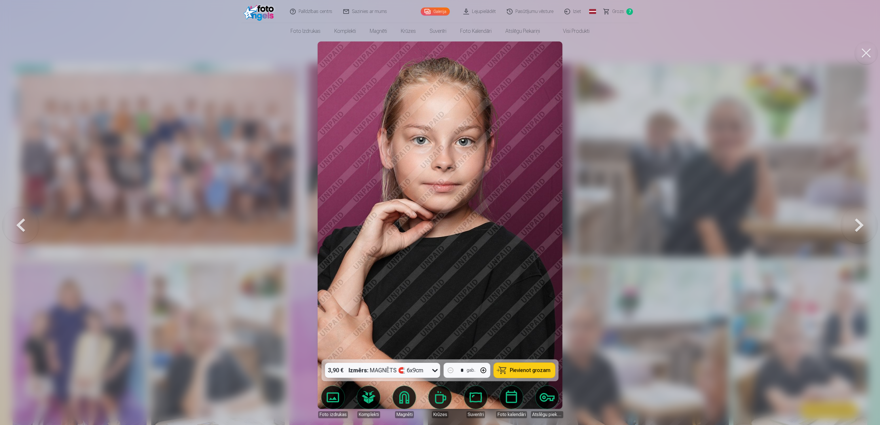
click at [22, 212] on button at bounding box center [20, 225] width 37 height 257
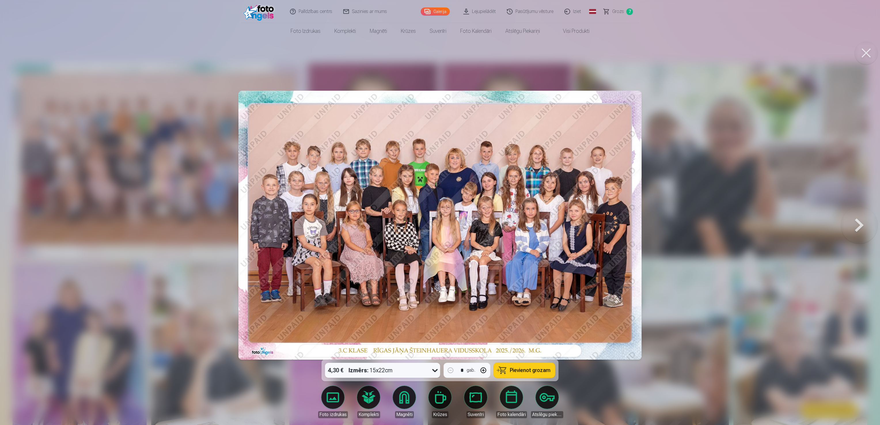
click at [438, 13] on link "Grozs 7" at bounding box center [618, 11] width 40 height 23
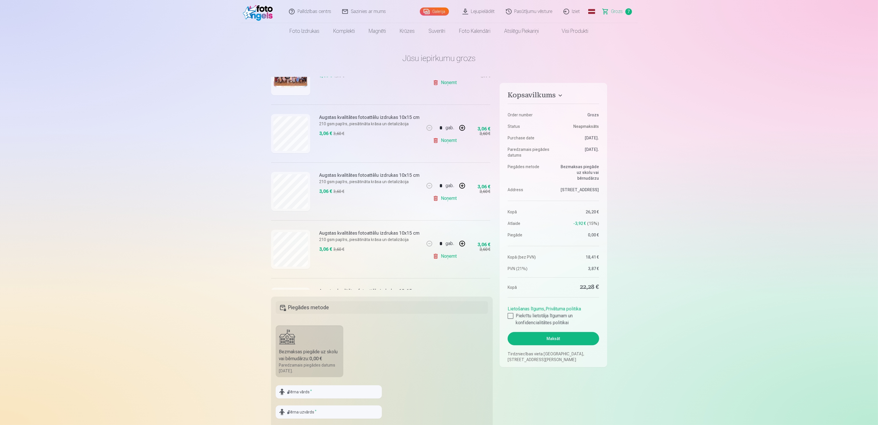
scroll to position [35, 0]
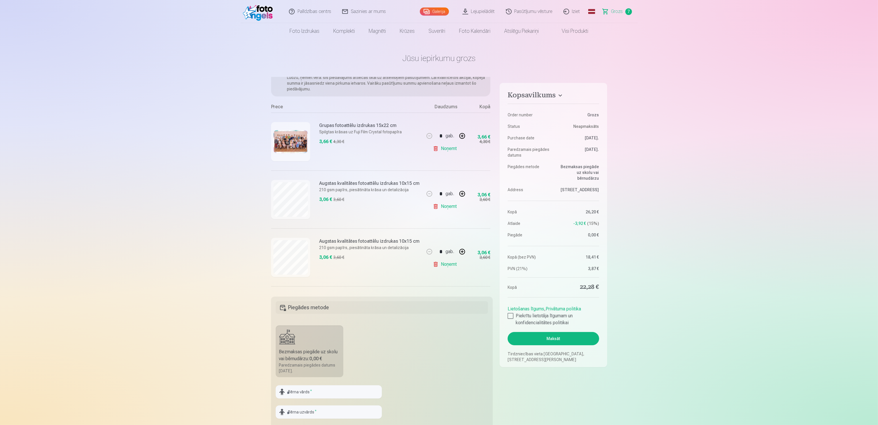
click at [436, 10] on link "Galerija" at bounding box center [434, 11] width 29 height 8
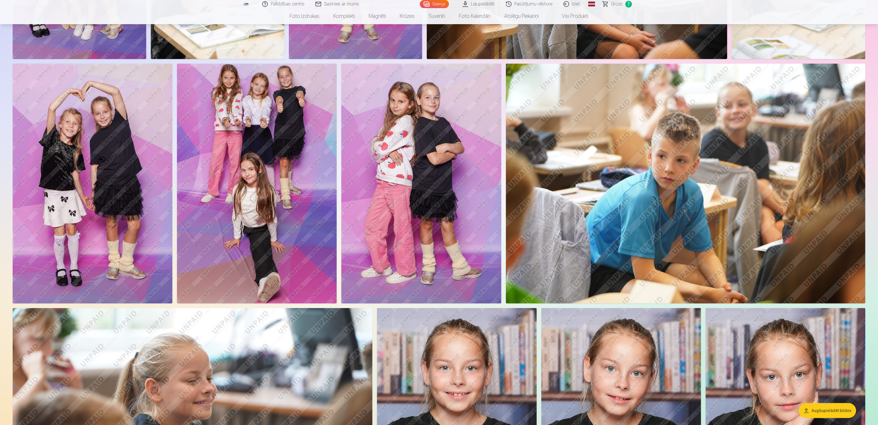
scroll to position [576, 0]
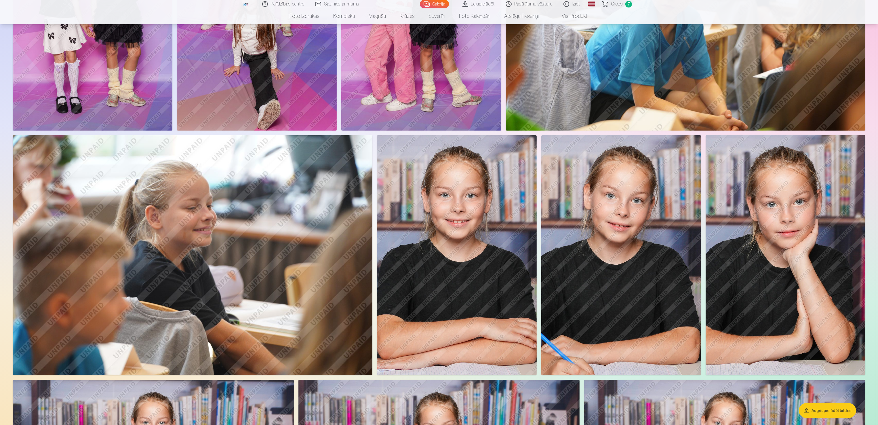
click at [438, 212] on img at bounding box center [786, 255] width 160 height 240
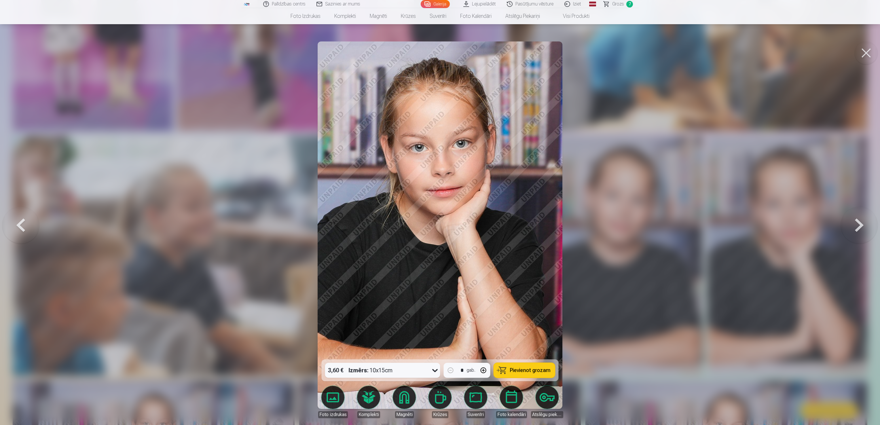
click at [438, 212] on span "Pievienot grozam" at bounding box center [530, 370] width 41 height 5
click at [438, 212] on button at bounding box center [859, 225] width 37 height 257
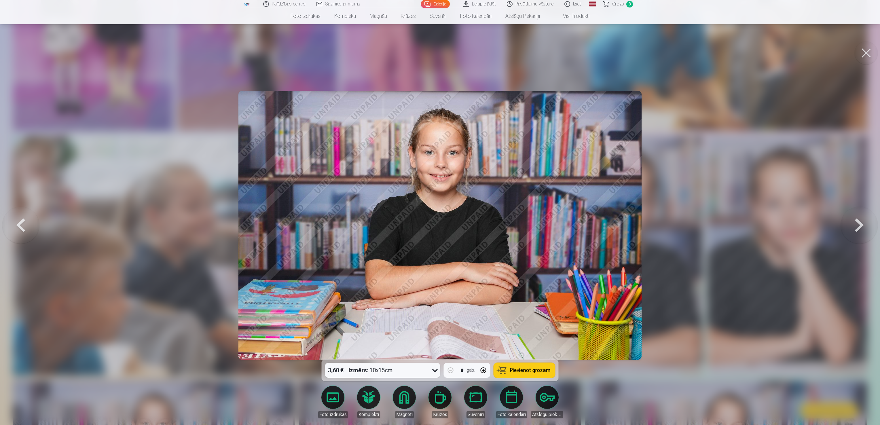
click at [438, 212] on button at bounding box center [859, 225] width 37 height 257
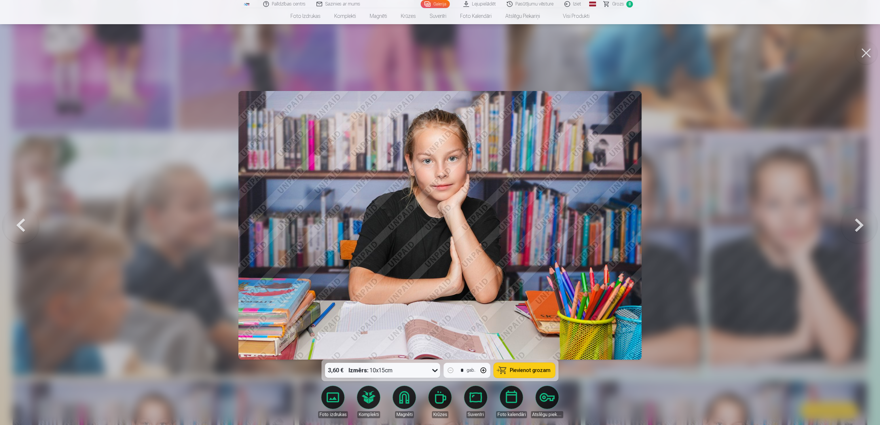
click at [438, 212] on button at bounding box center [859, 225] width 37 height 257
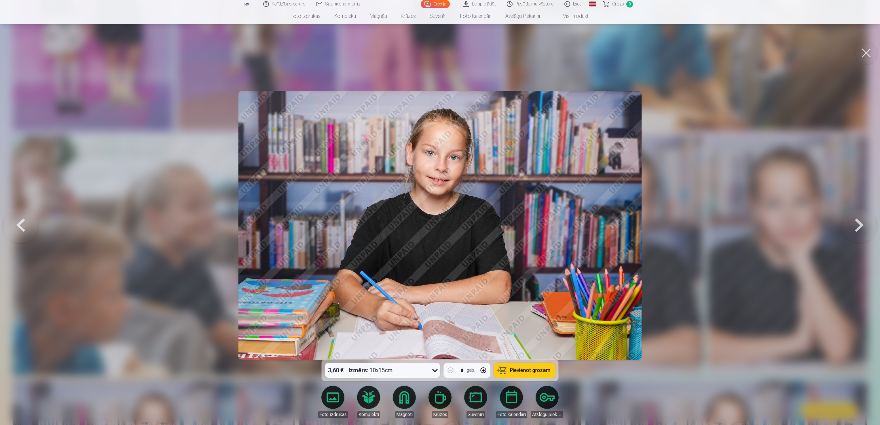
click at [438, 212] on button at bounding box center [859, 225] width 37 height 257
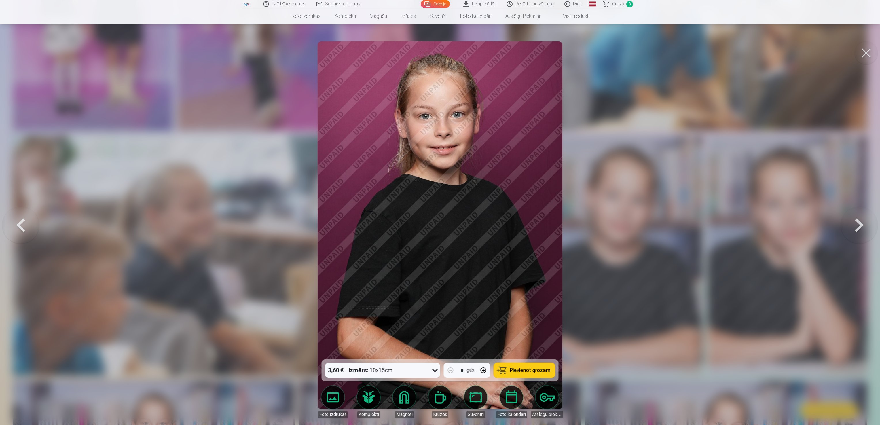
click at [438, 212] on button at bounding box center [859, 225] width 37 height 257
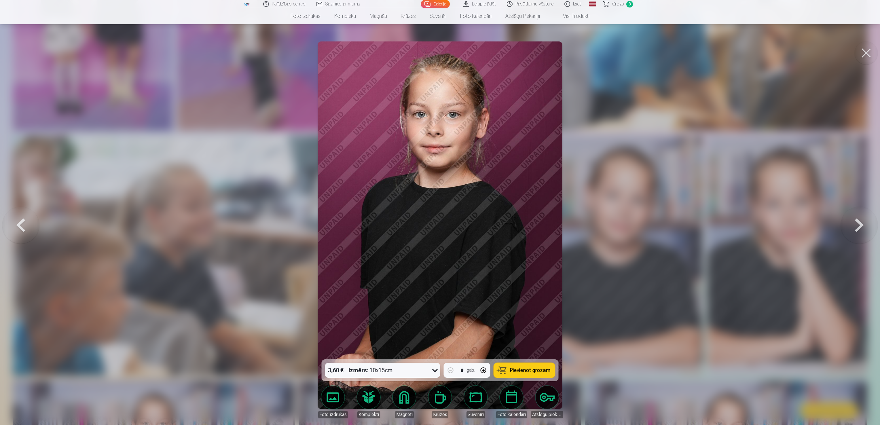
click at [438, 212] on button at bounding box center [859, 225] width 37 height 257
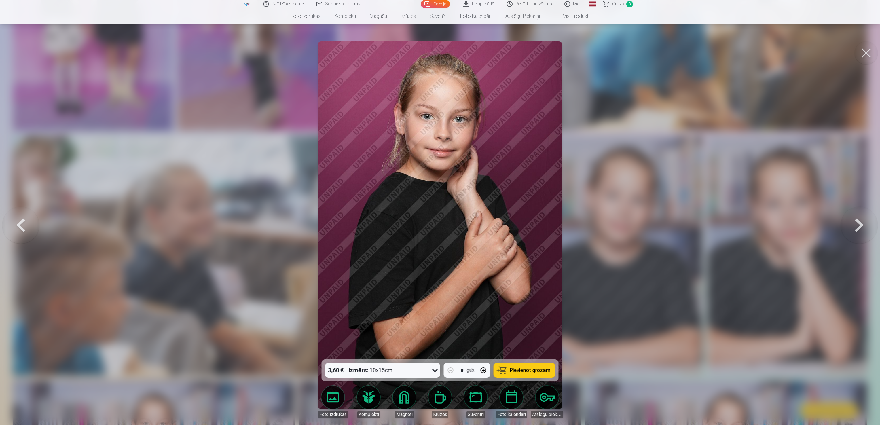
click at [438, 212] on button at bounding box center [859, 225] width 37 height 257
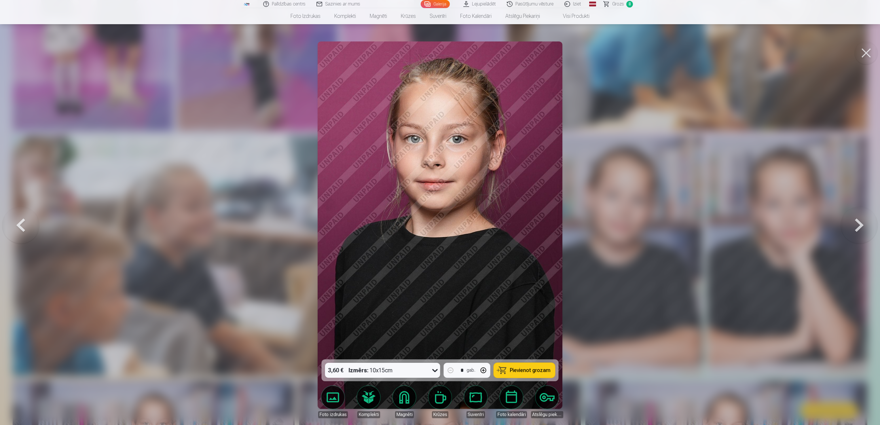
click at [438, 212] on span "Pievienot grozam" at bounding box center [530, 370] width 41 height 5
click at [438, 1] on span "Grozs" at bounding box center [618, 4] width 12 height 7
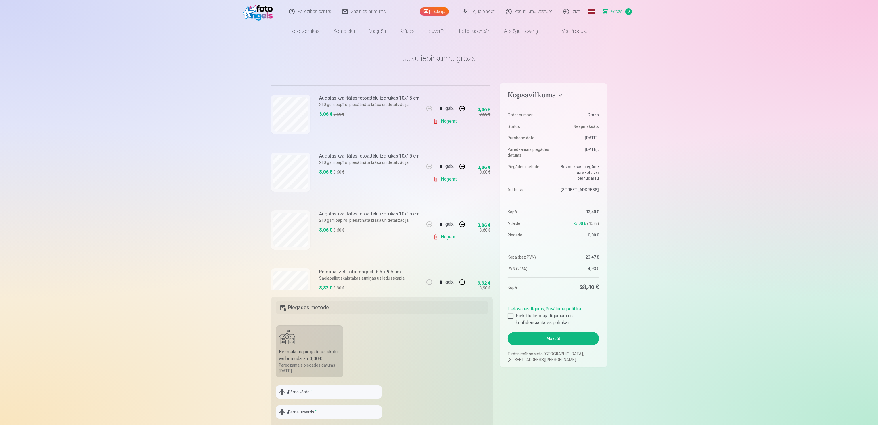
scroll to position [230, 0]
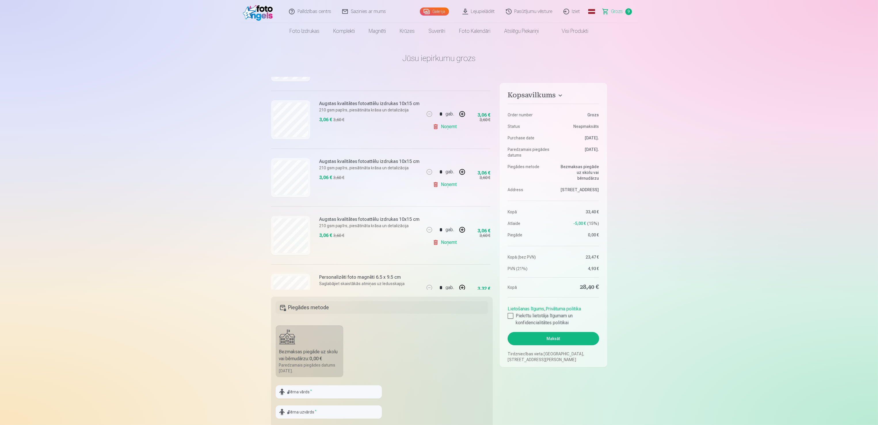
click at [438, 127] on link "Noņemt" at bounding box center [446, 127] width 26 height 12
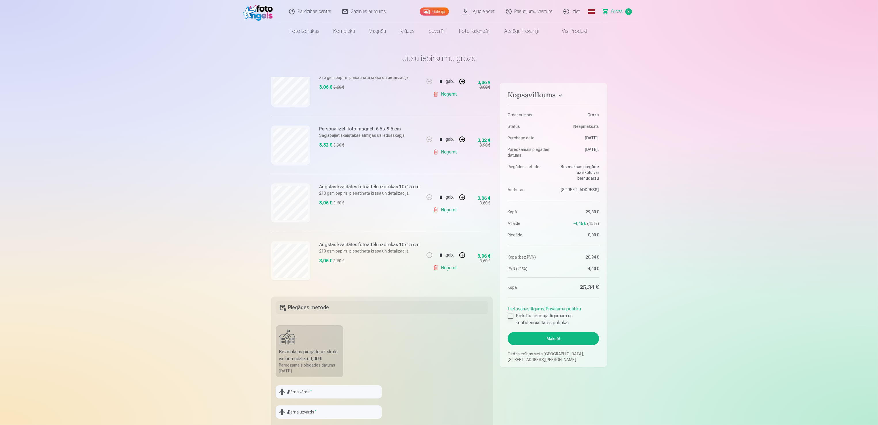
click at [438, 212] on div at bounding box center [511, 316] width 6 height 6
drag, startPoint x: 555, startPoint y: 338, endPoint x: 568, endPoint y: 340, distance: 12.3
click at [438, 212] on button "Maksāt" at bounding box center [553, 338] width 91 height 13
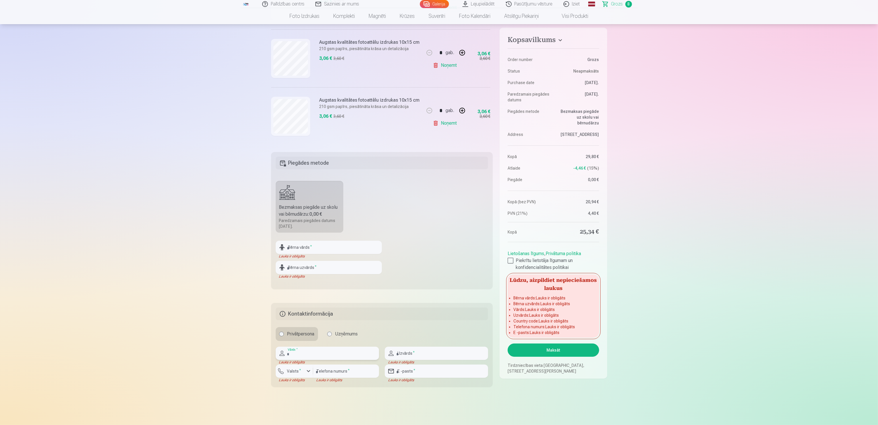
scroll to position [112, 0]
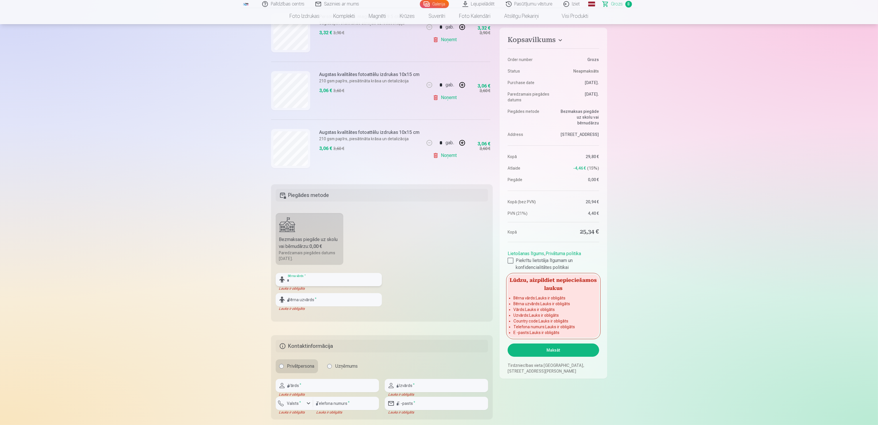
click at [324, 212] on input "text" at bounding box center [329, 279] width 106 height 13
type input "*****"
click at [308, 212] on input "text" at bounding box center [329, 299] width 106 height 13
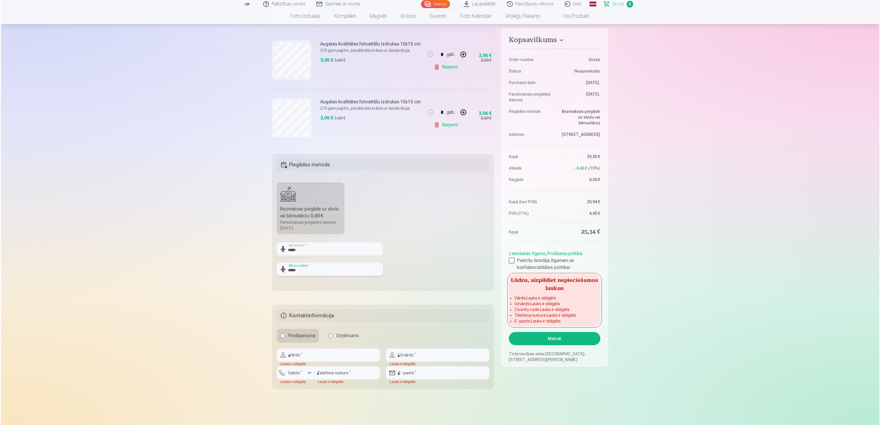
scroll to position [170, 0]
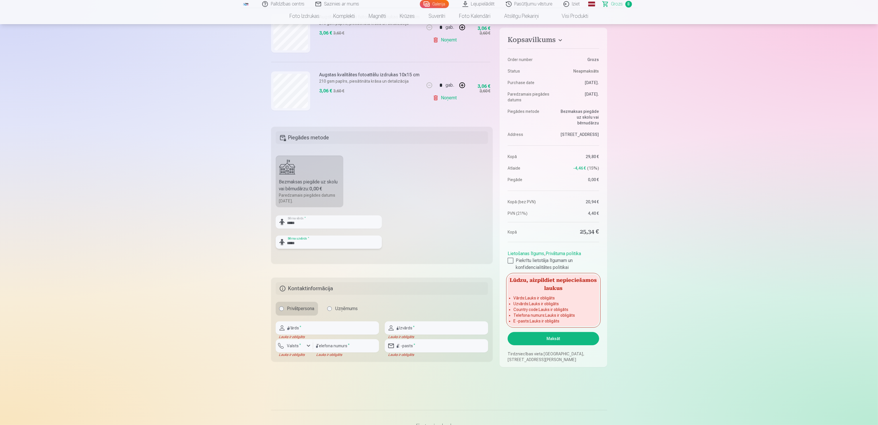
type input "*****"
click at [314, 212] on input "text" at bounding box center [327, 327] width 103 height 13
type input "****"
click at [436, 212] on input "text" at bounding box center [436, 327] width 103 height 13
type input "*****"
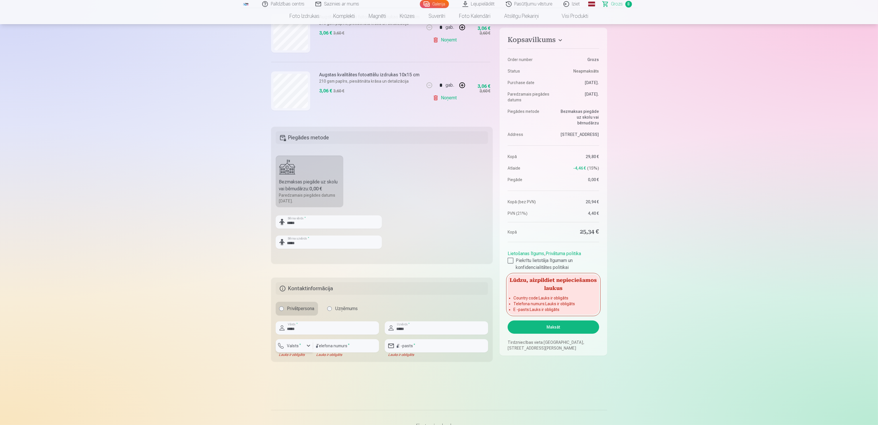
click at [308, 212] on div "button" at bounding box center [308, 345] width 7 height 7
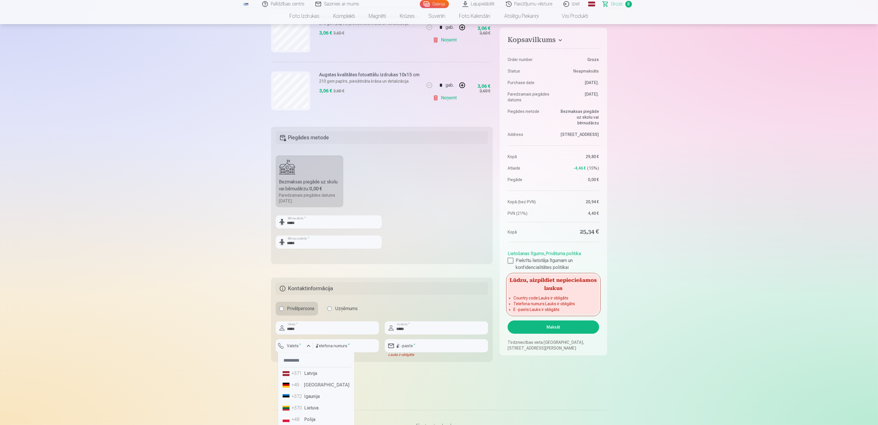
click at [309, 212] on li "+371 Latvija" at bounding box center [316, 374] width 72 height 12
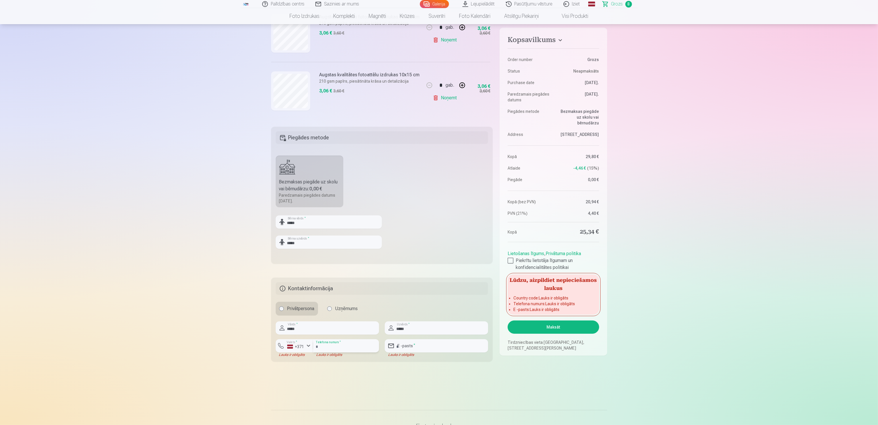
click at [350, 212] on input "number" at bounding box center [346, 345] width 66 height 13
type input "********"
type input "**********"
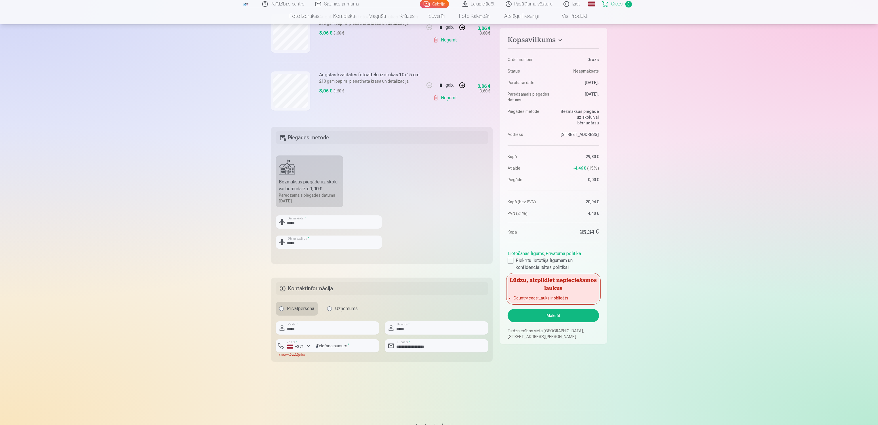
click at [438, 212] on button "Maksāt" at bounding box center [553, 315] width 91 height 13
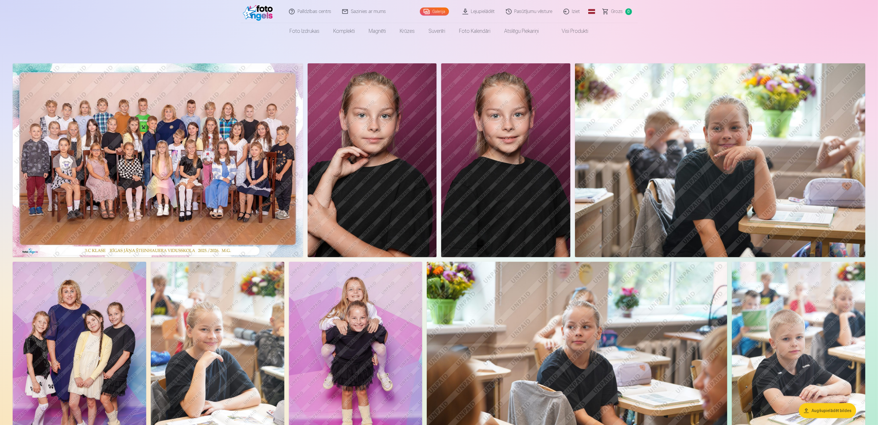
click at [478, 12] on link "Lejupielādēt" at bounding box center [479, 11] width 43 height 23
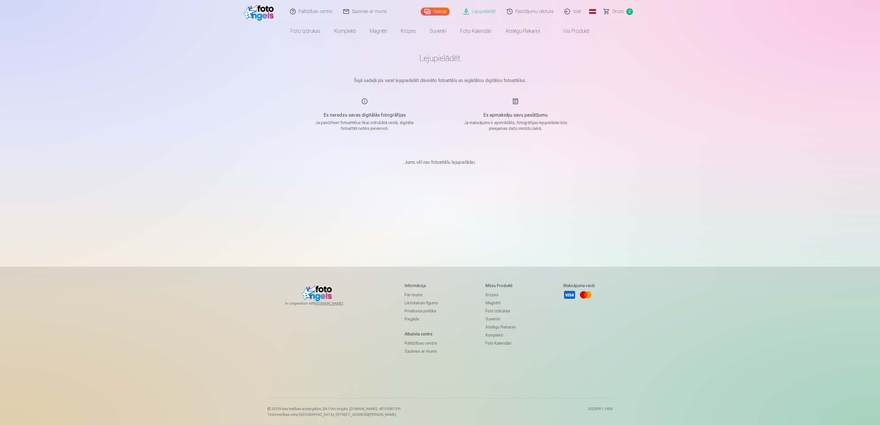
click at [439, 10] on link "Galerija" at bounding box center [435, 11] width 29 height 8
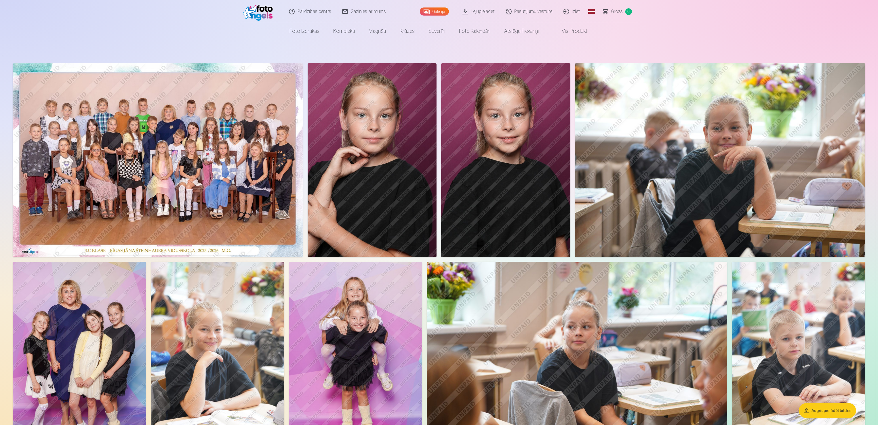
click at [475, 12] on link "Lejupielādēt" at bounding box center [479, 11] width 43 height 23
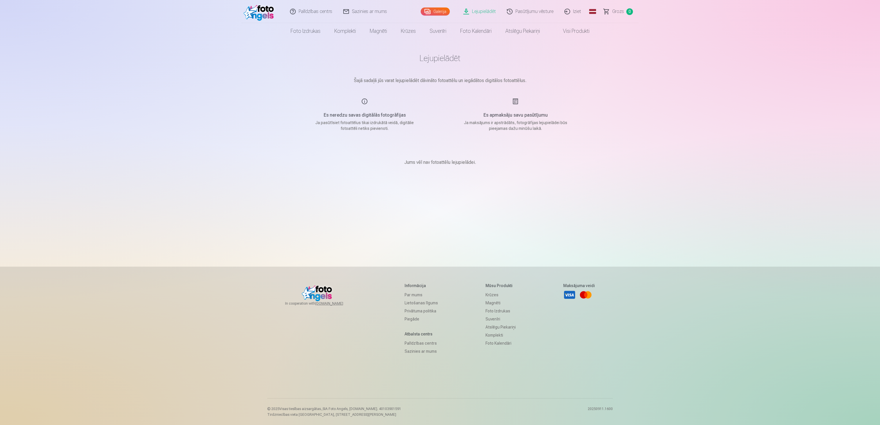
click at [574, 32] on link "Visi produkti" at bounding box center [572, 31] width 50 height 16
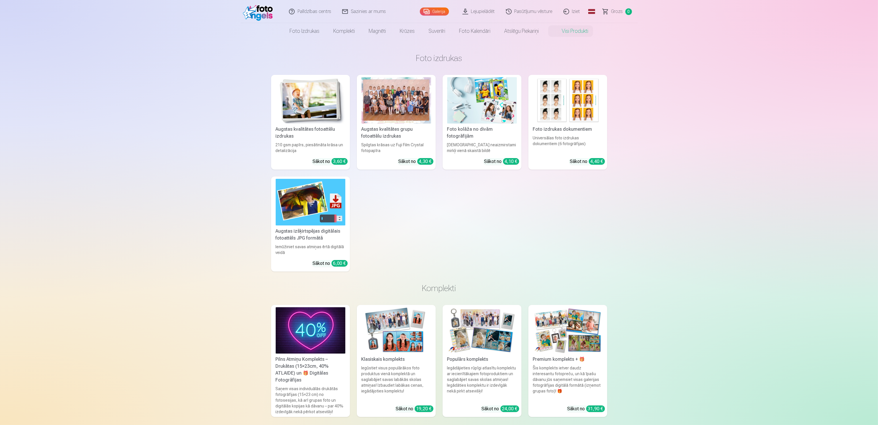
click at [479, 9] on link "Lejupielādēt" at bounding box center [479, 11] width 43 height 23
